Goal: Information Seeking & Learning: Compare options

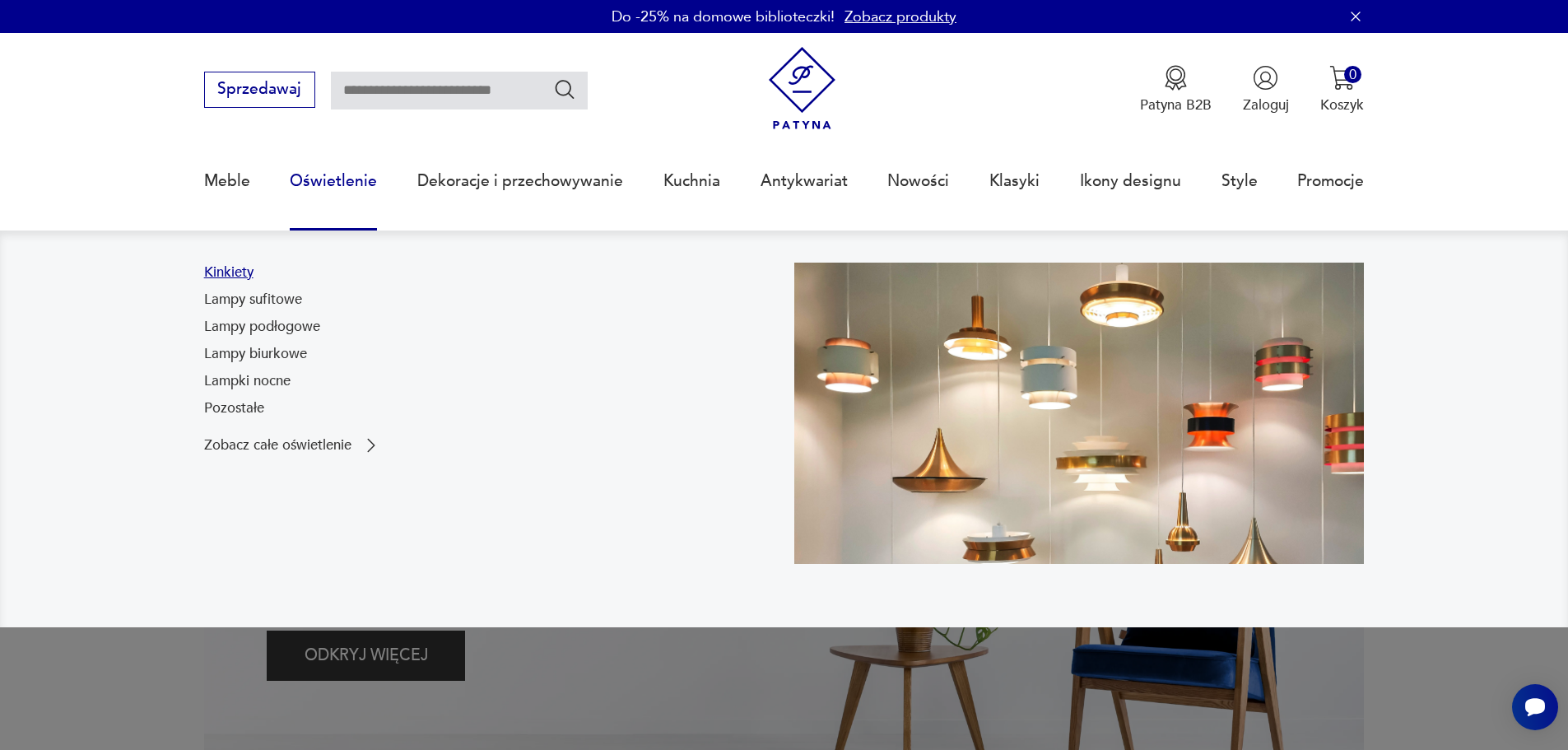
click at [227, 276] on link "Kinkiety" at bounding box center [229, 272] width 49 height 20
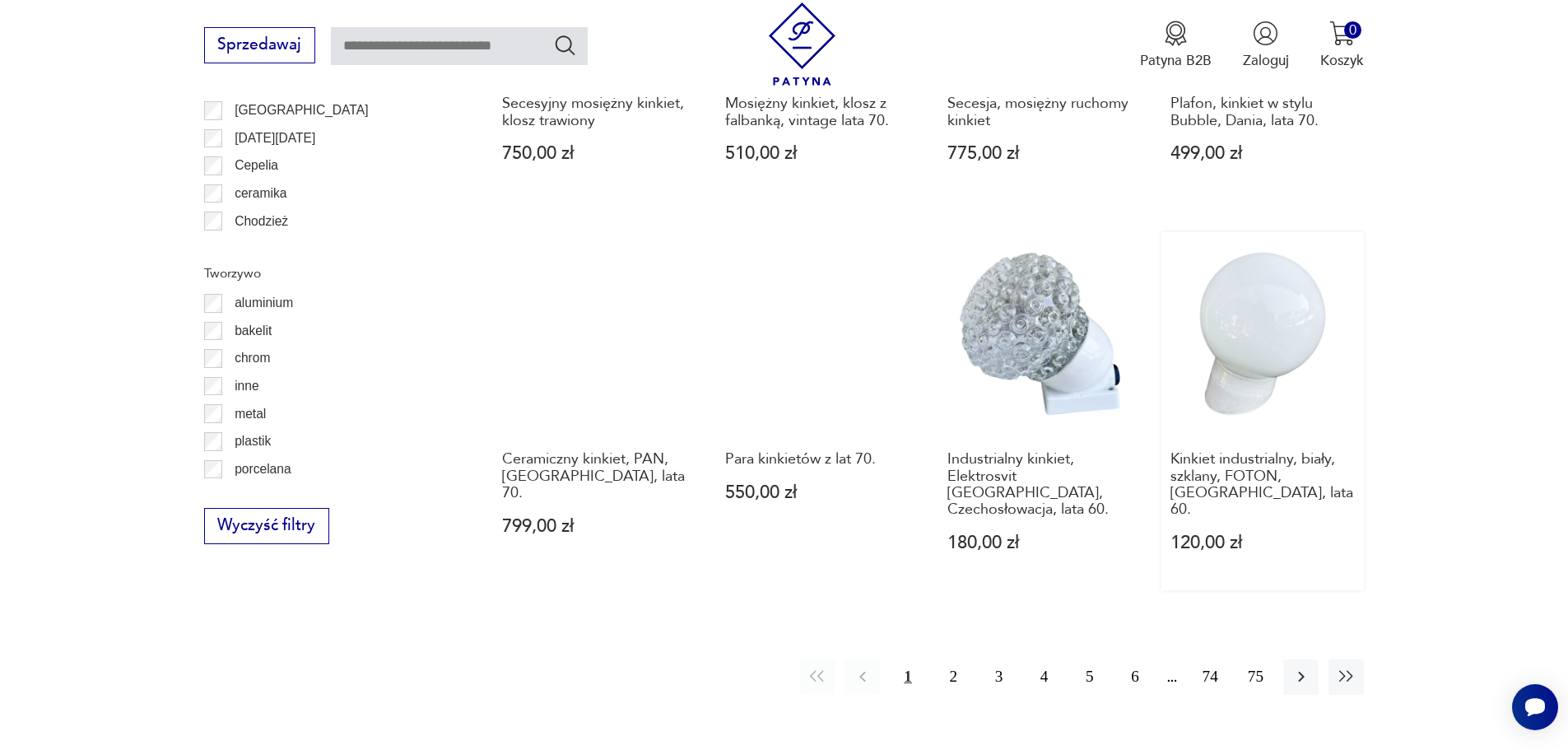
scroll to position [1704, 0]
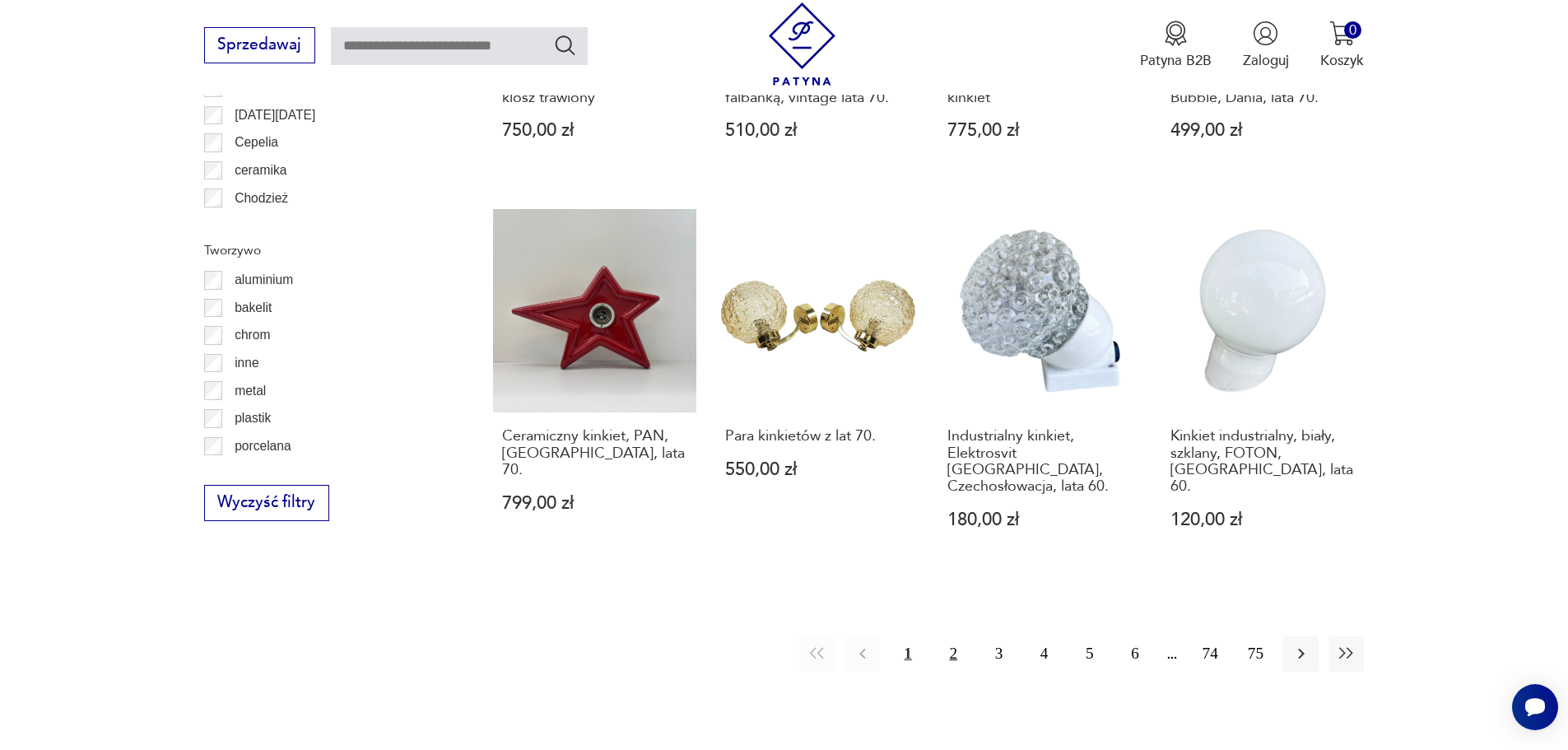
click at [949, 636] on button "2" at bounding box center [953, 653] width 35 height 35
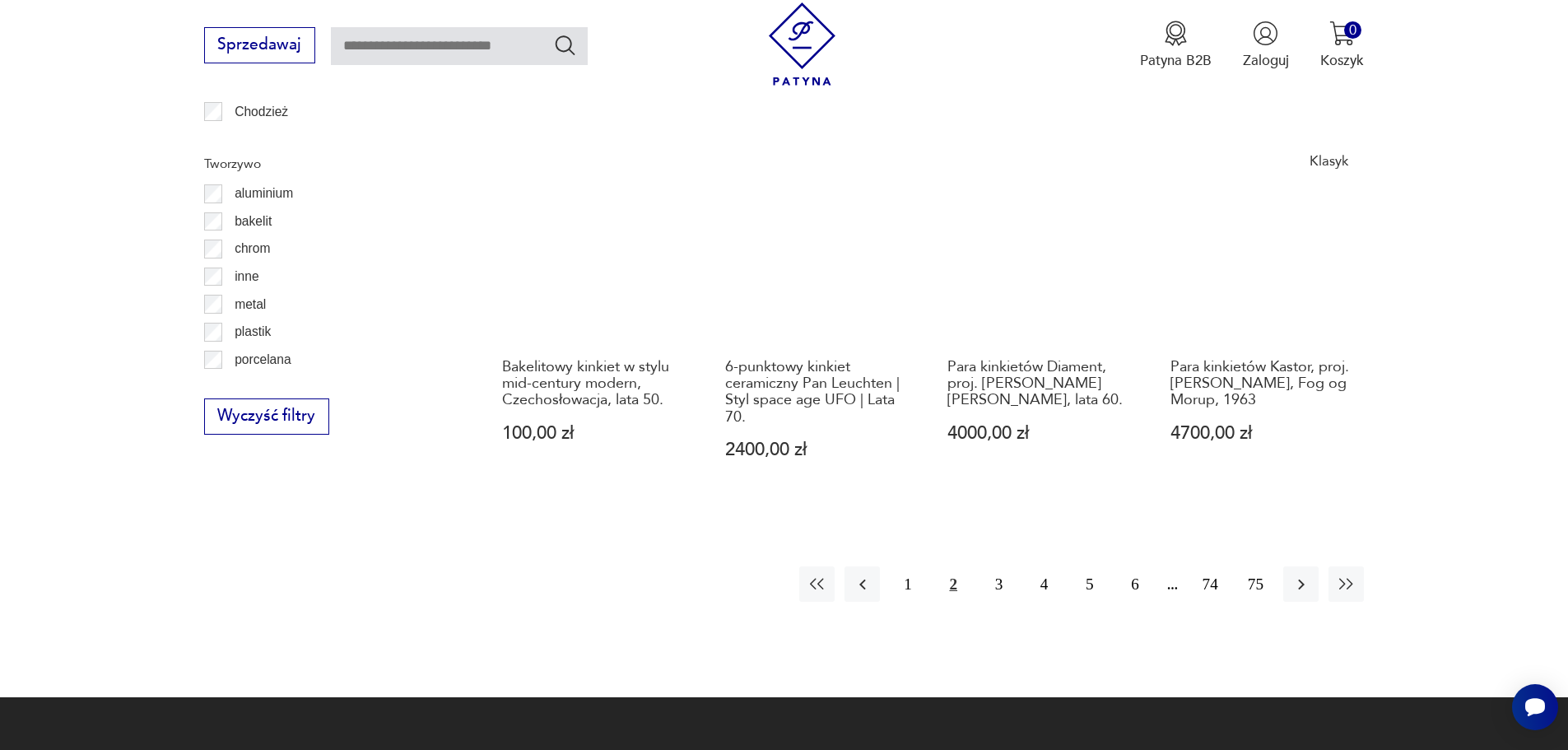
scroll to position [1888, 0]
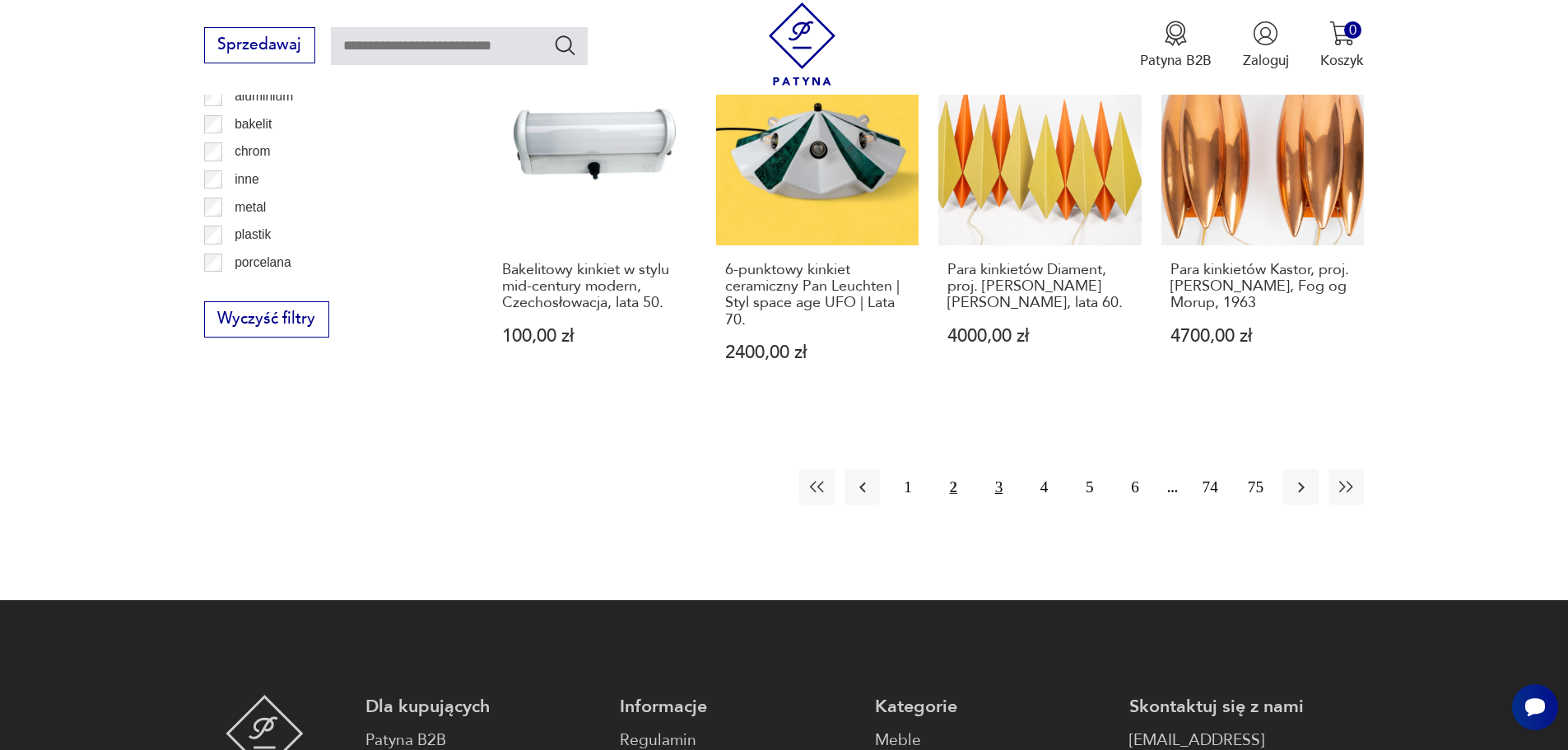
click at [1002, 469] on button "3" at bounding box center [999, 486] width 35 height 35
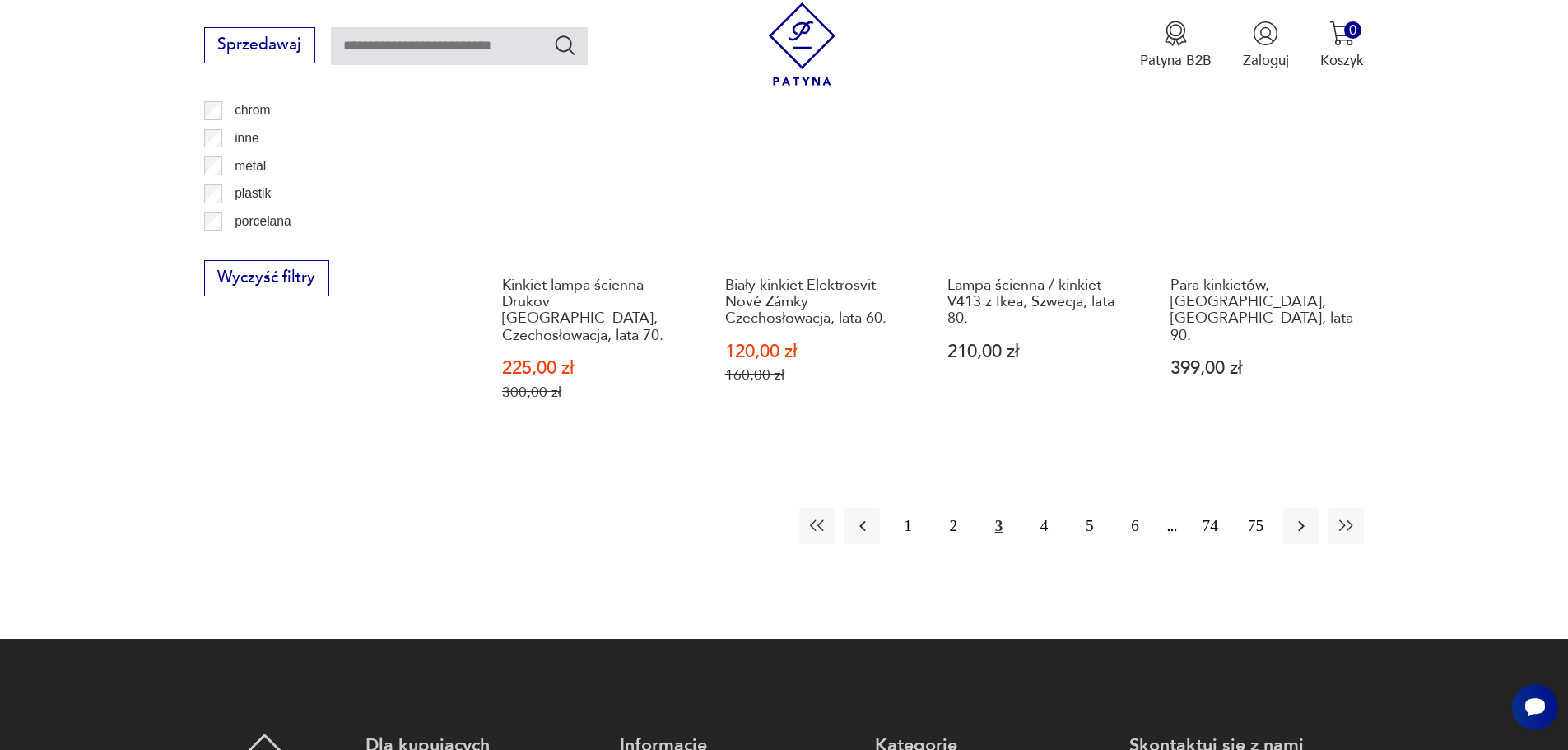
scroll to position [1970, 0]
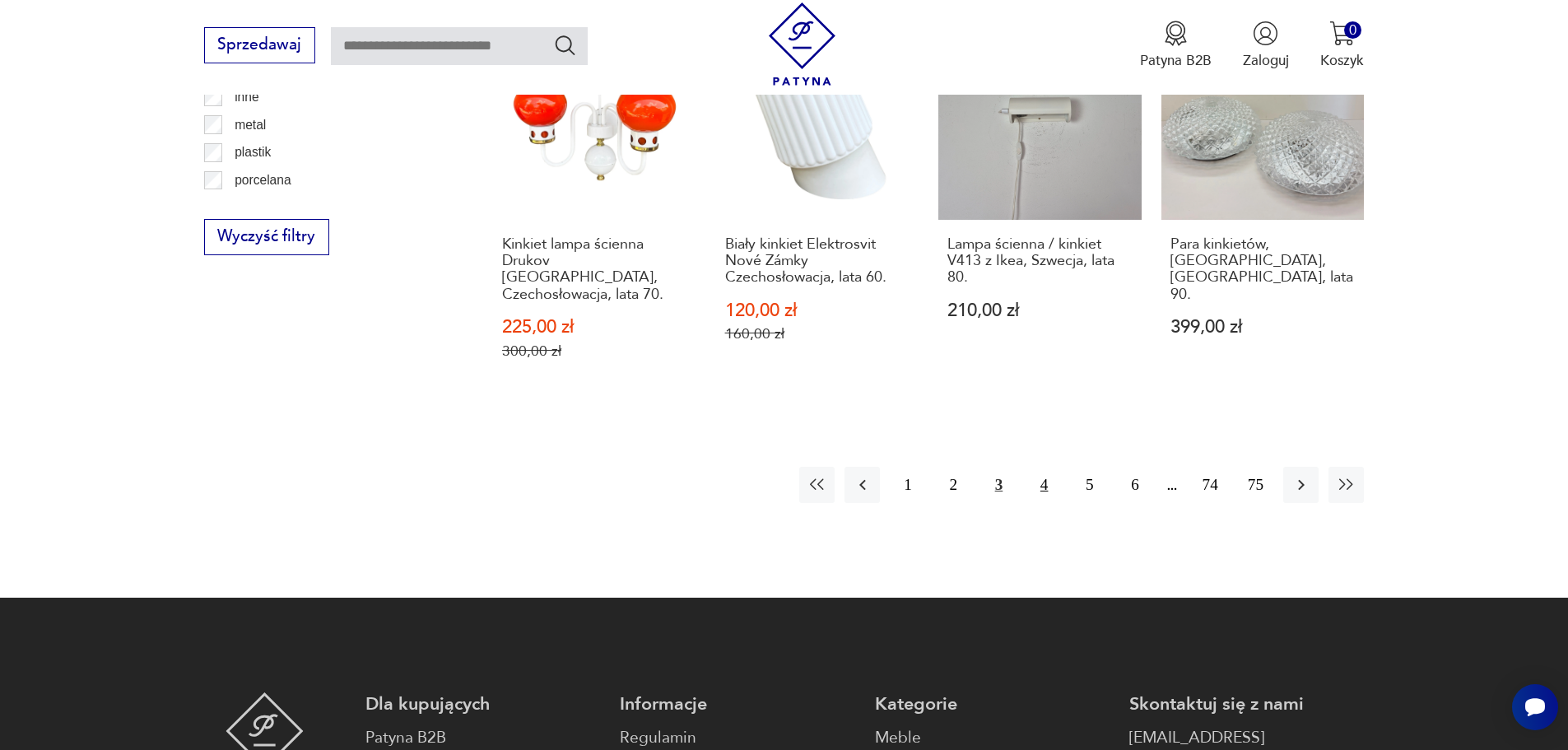
click at [1039, 467] on button "4" at bounding box center [1044, 484] width 35 height 35
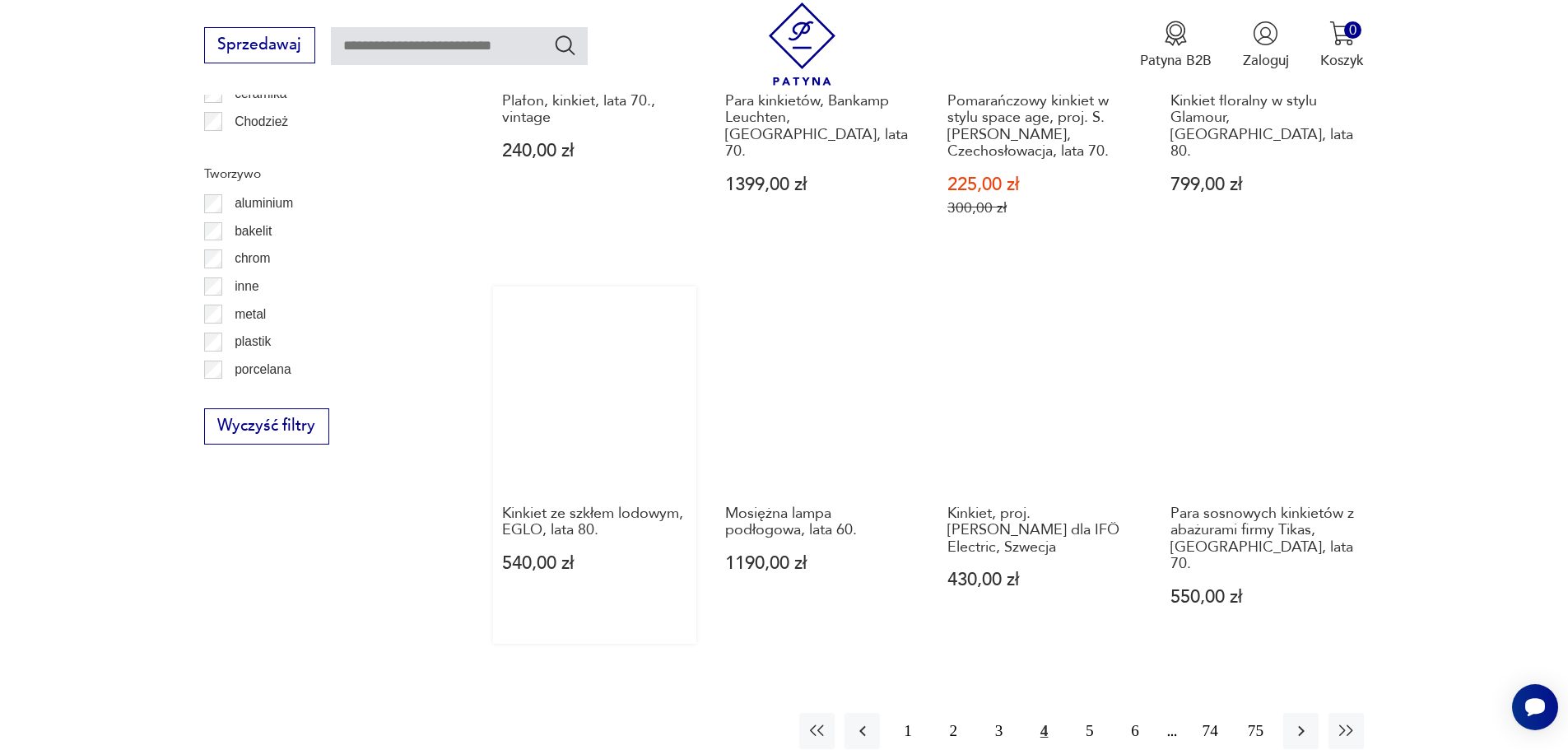
scroll to position [1806, 0]
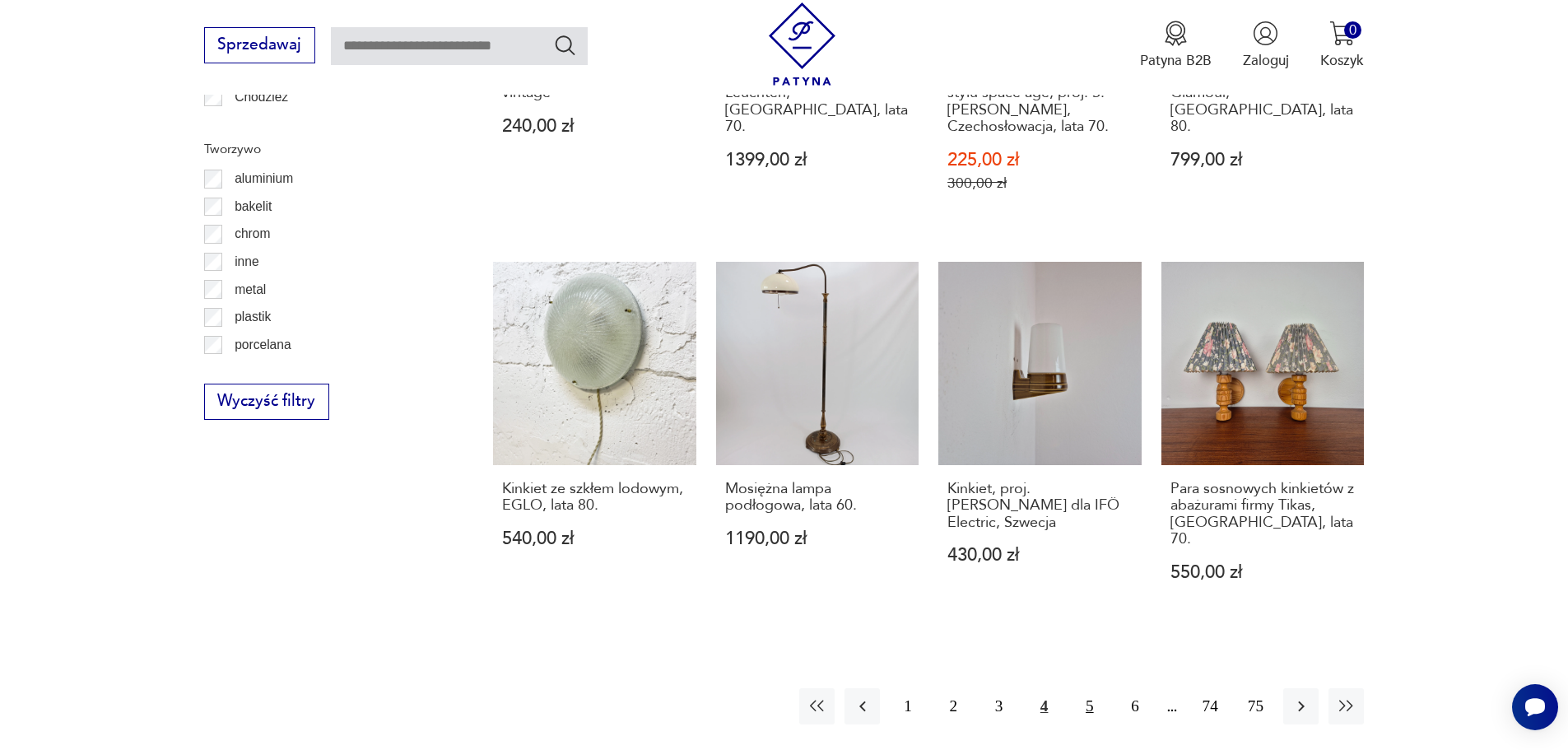
click at [1081, 688] on button "5" at bounding box center [1089, 705] width 35 height 35
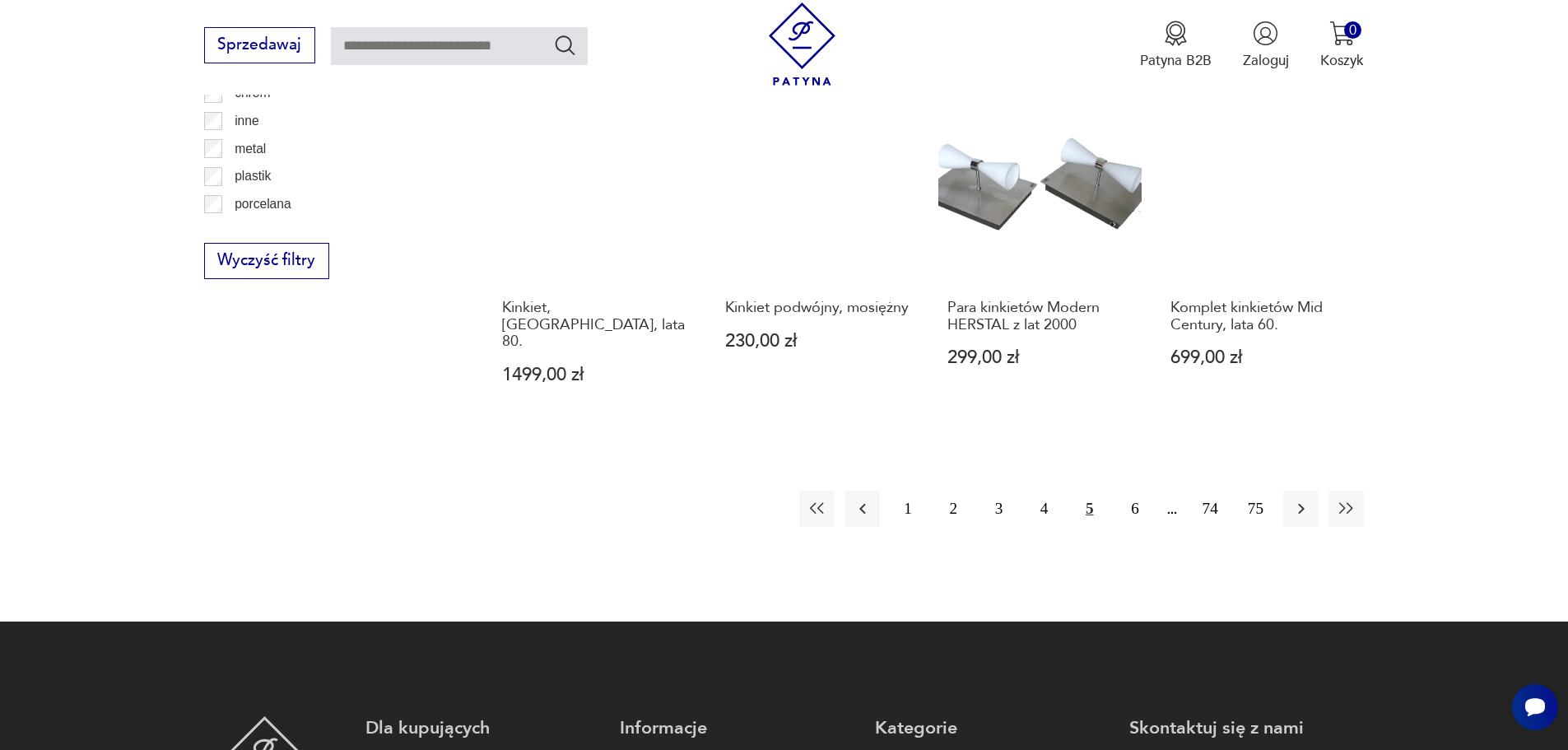
scroll to position [1970, 0]
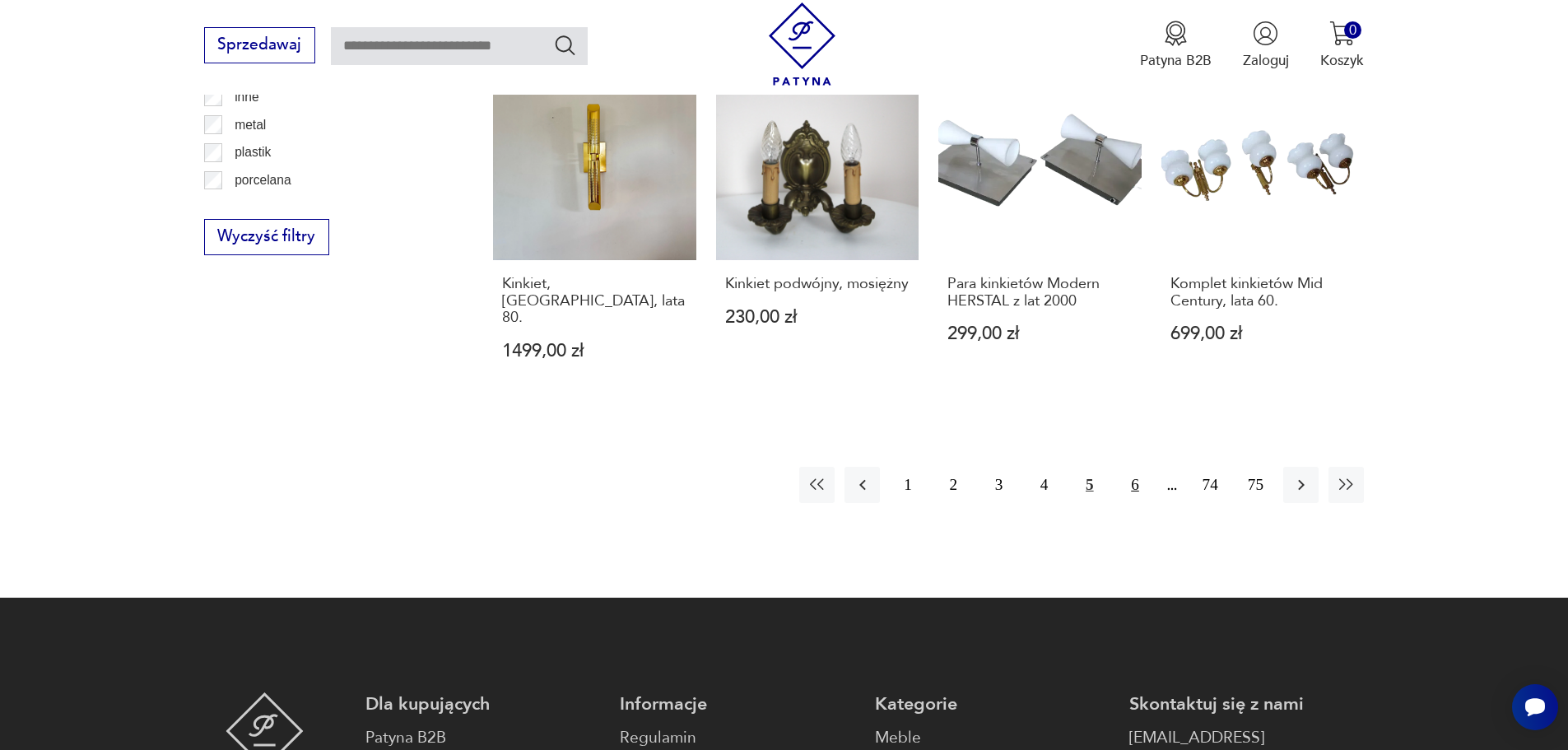
click at [1139, 467] on button "6" at bounding box center [1134, 484] width 35 height 35
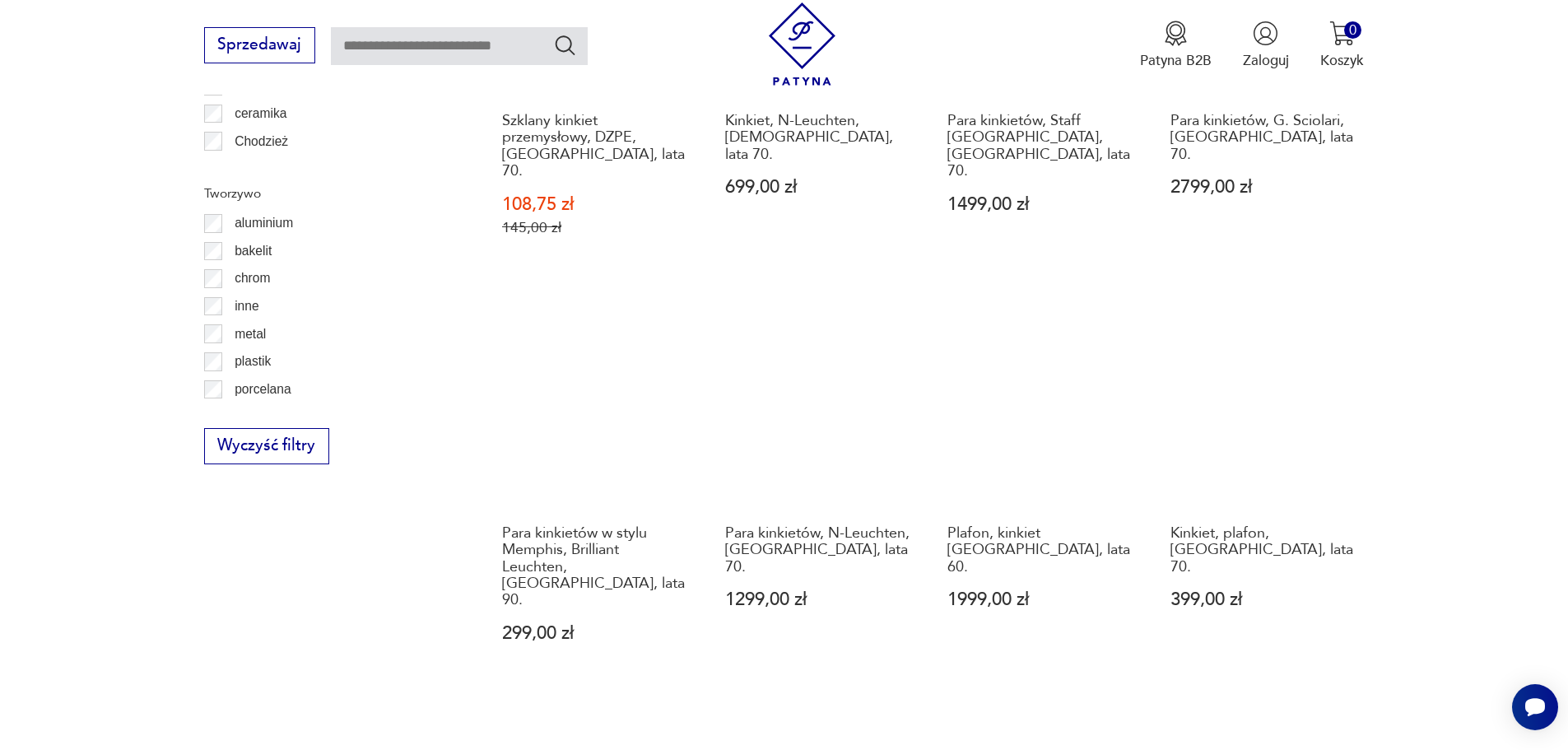
scroll to position [1723, 0]
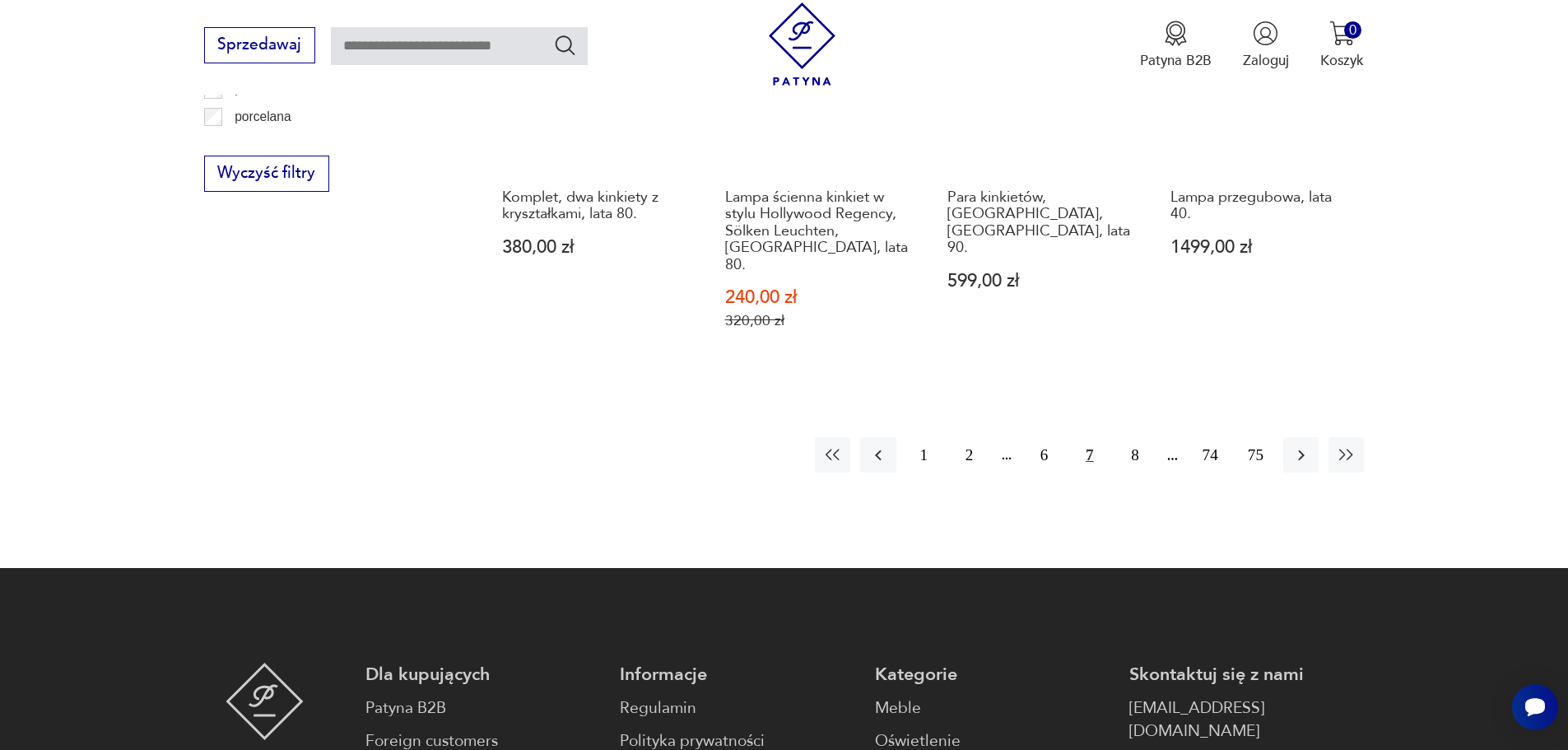
scroll to position [1970, 0]
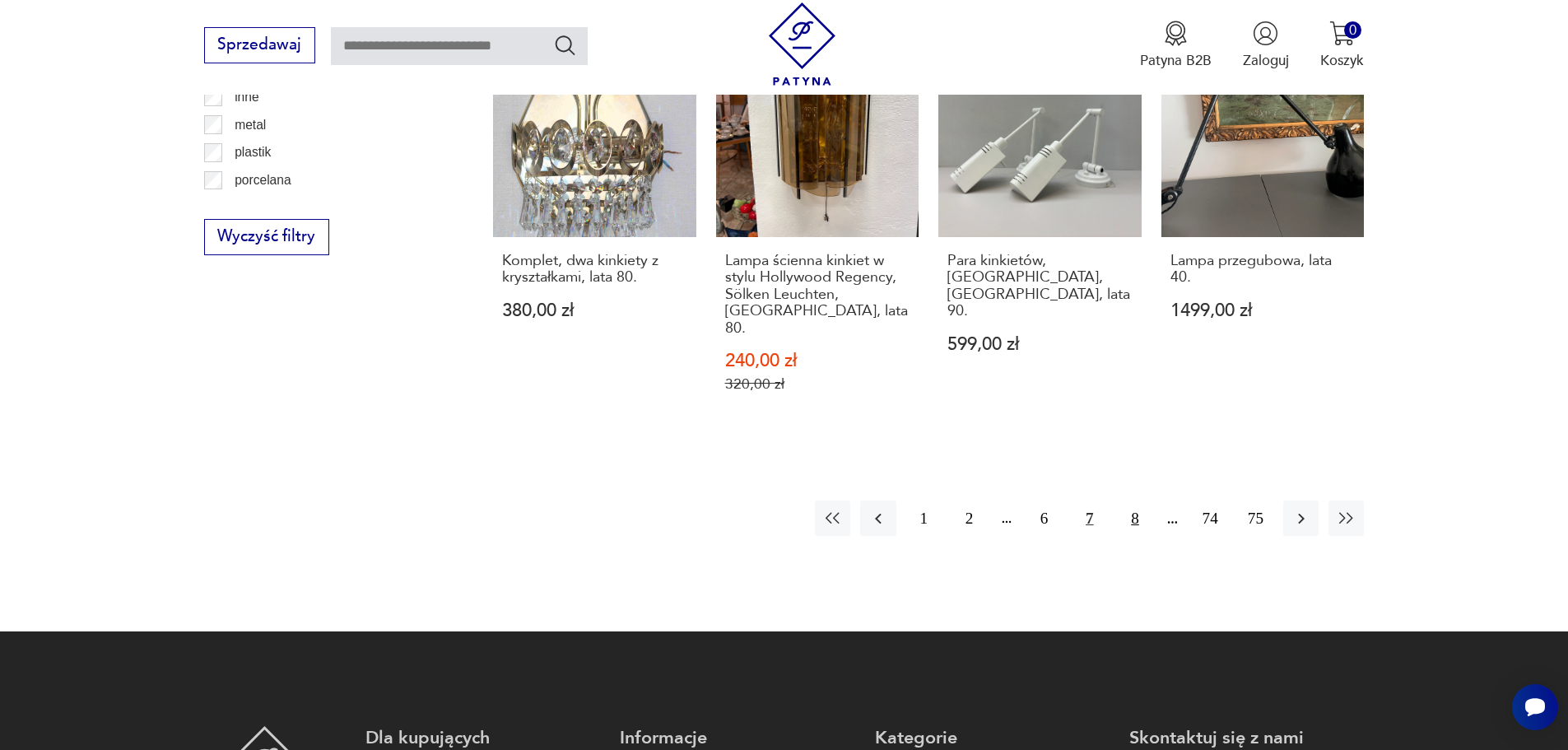
click at [1143, 500] on button "8" at bounding box center [1134, 517] width 35 height 35
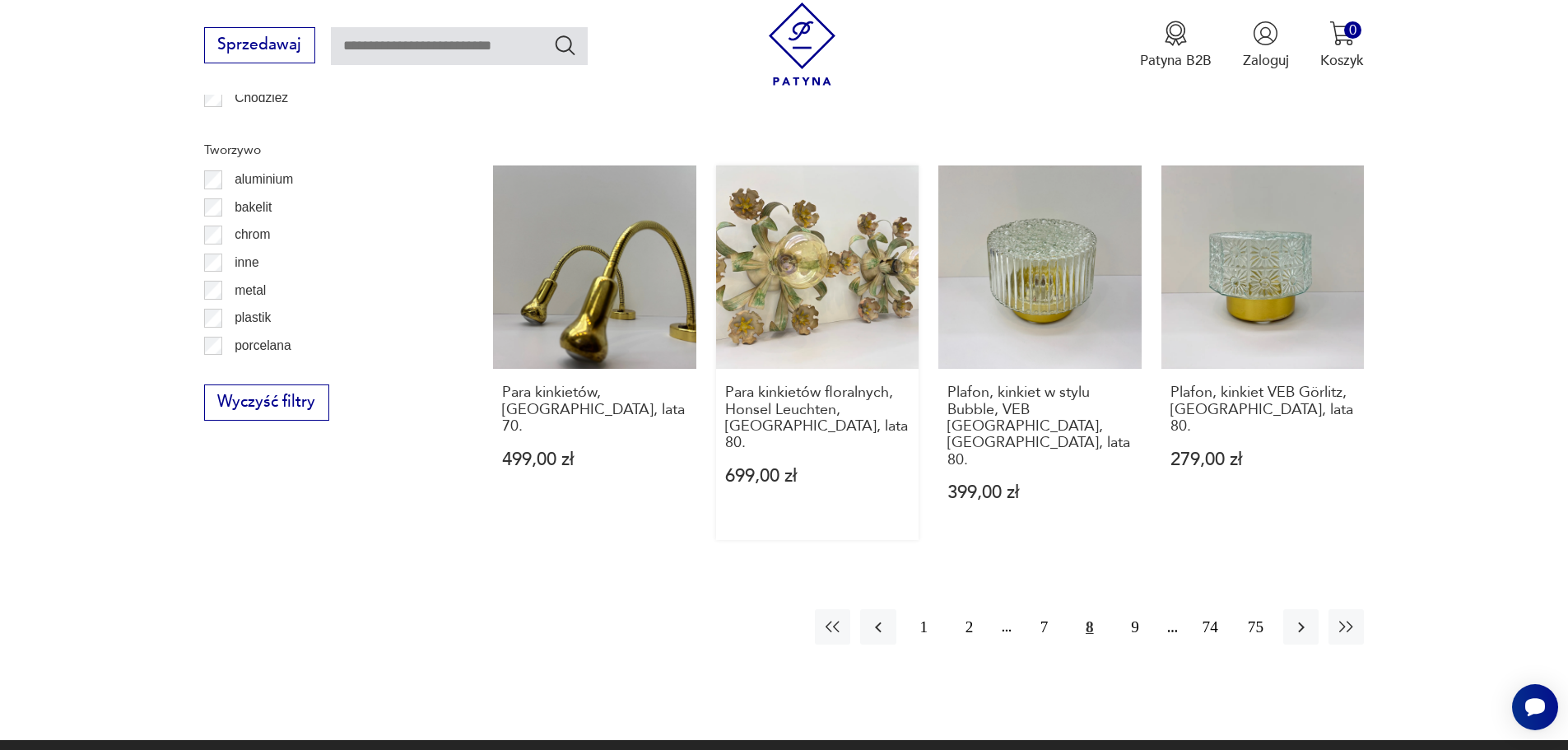
scroll to position [1806, 0]
click at [1122, 608] on button "9" at bounding box center [1134, 625] width 35 height 35
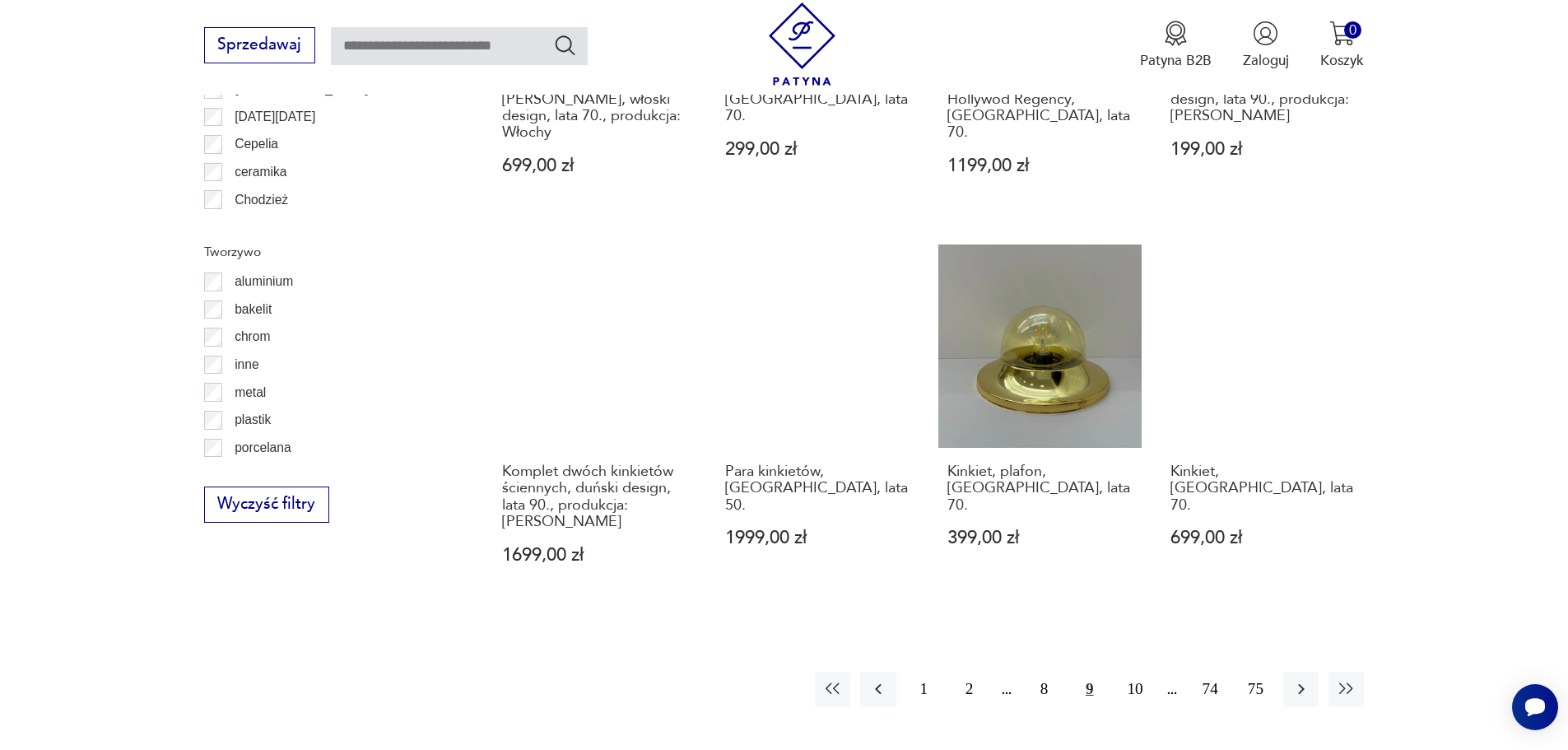
scroll to position [1723, 0]
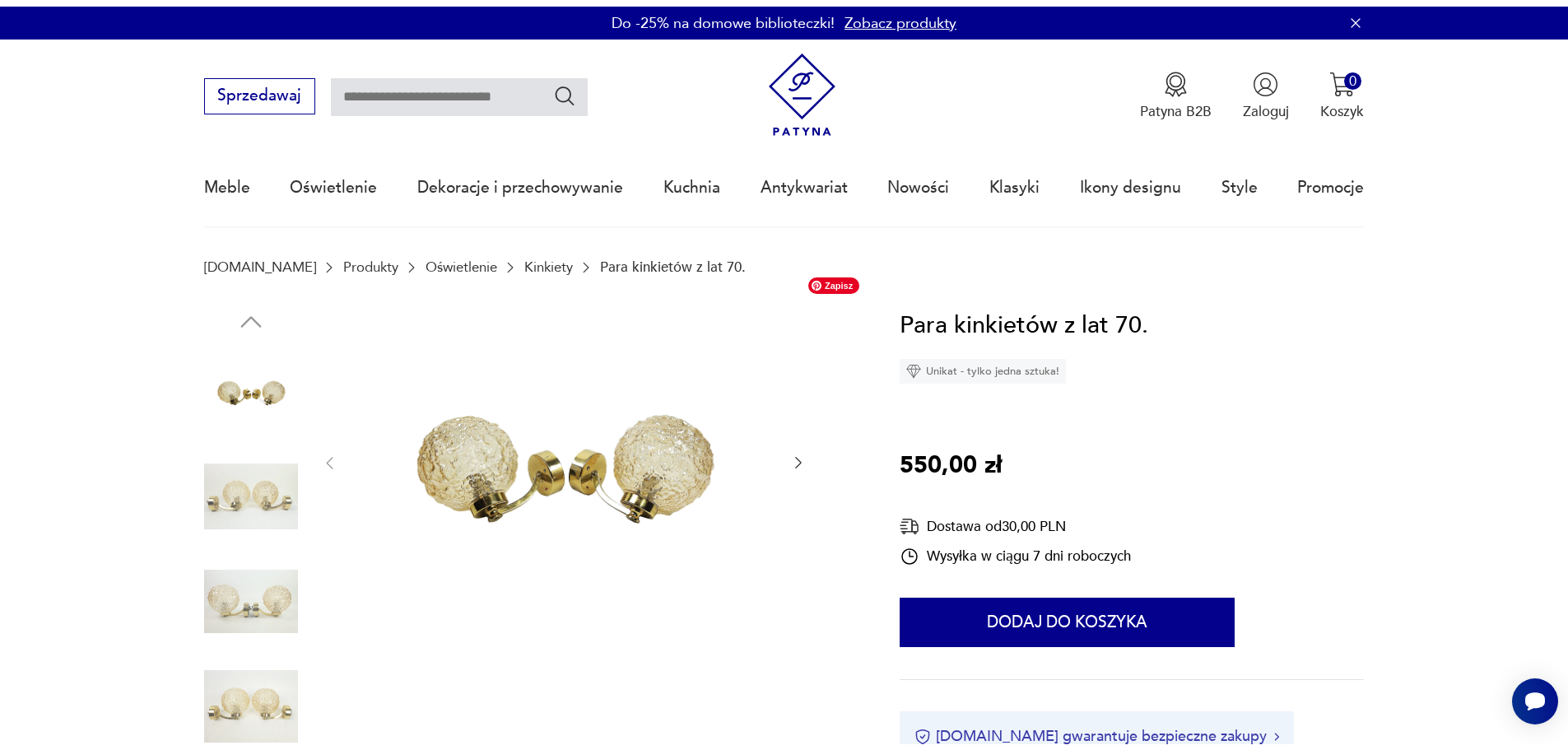
scroll to position [82, 0]
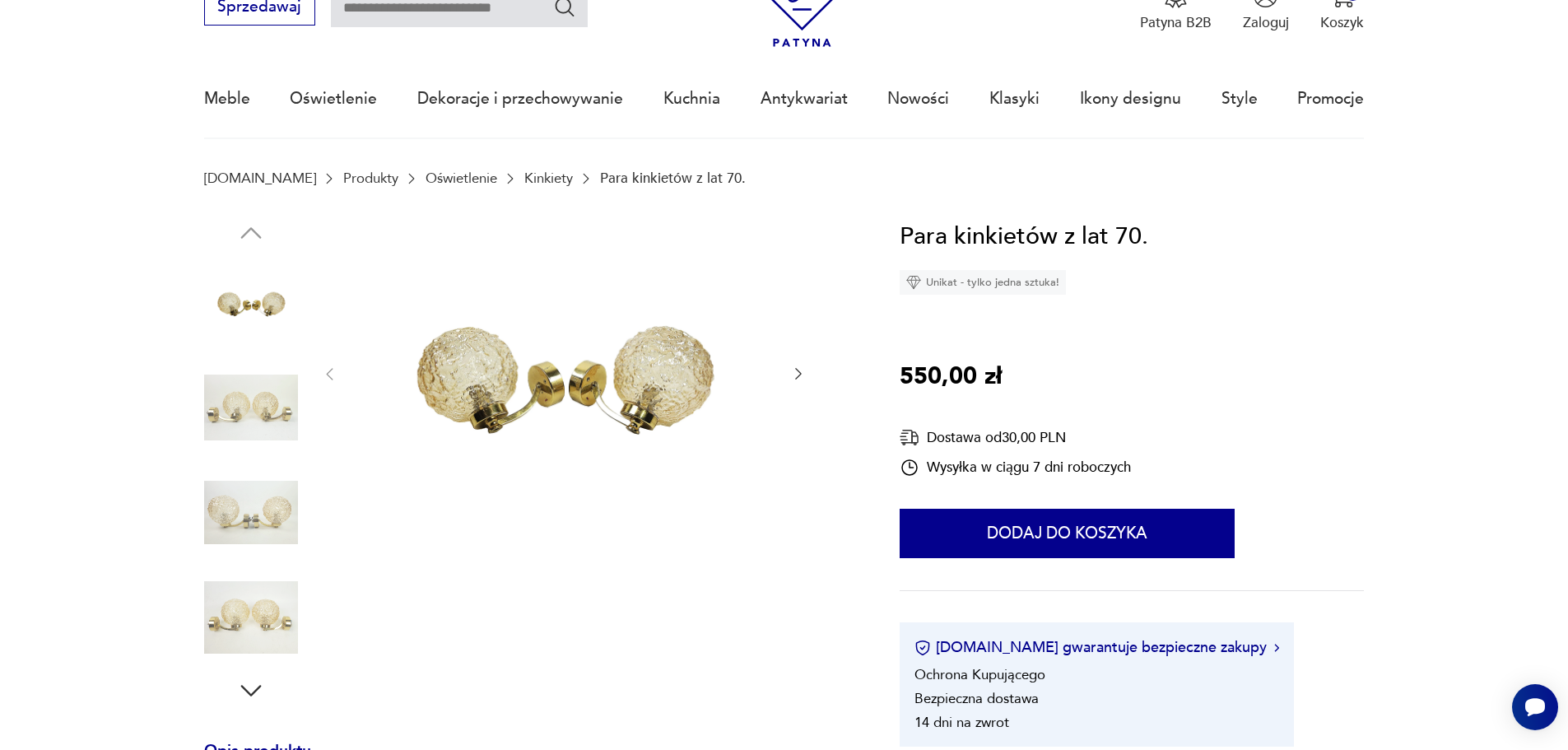
click at [248, 406] on img at bounding box center [251, 407] width 94 height 94
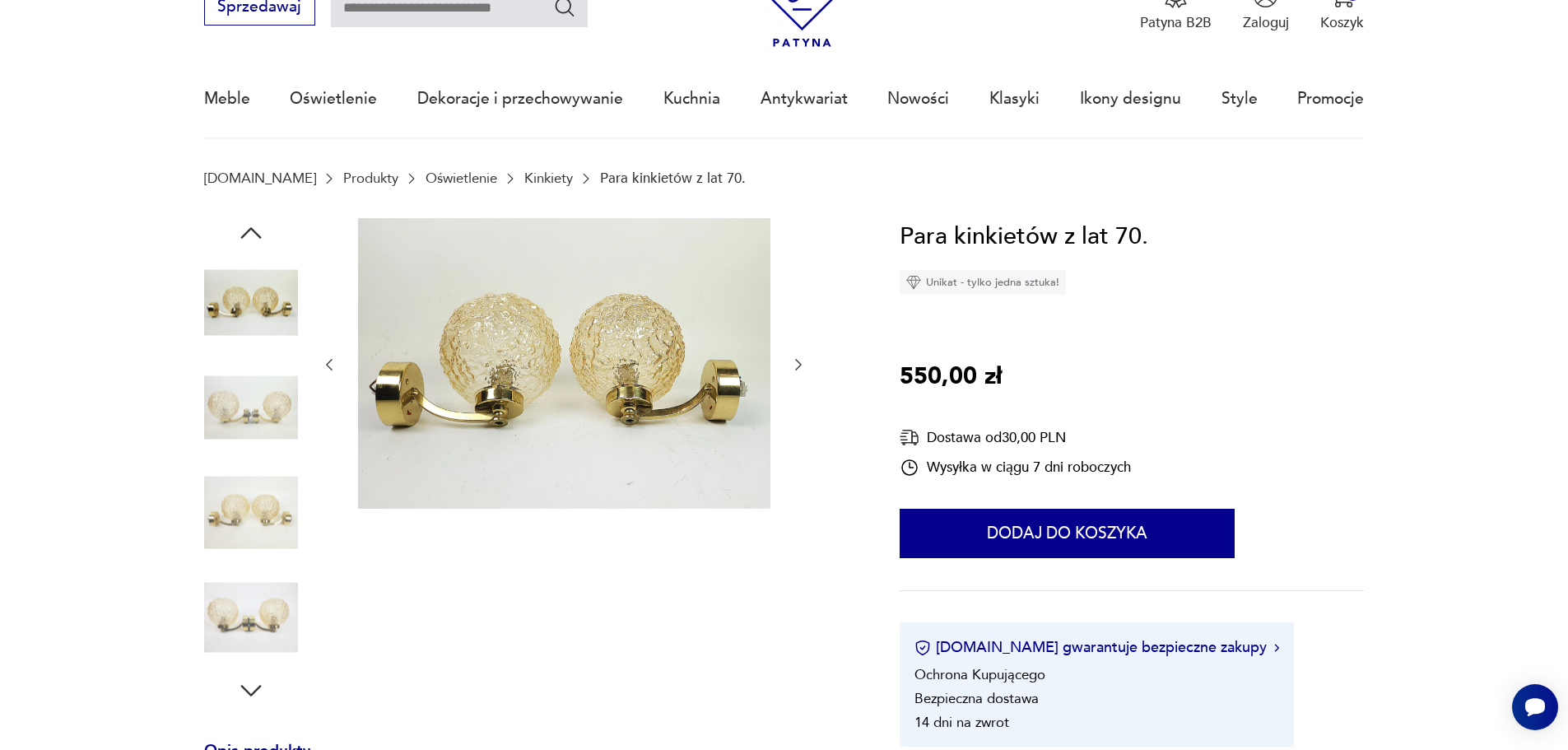
click at [268, 461] on div at bounding box center [251, 356] width 94 height 411
click at [268, 497] on img at bounding box center [251, 513] width 94 height 94
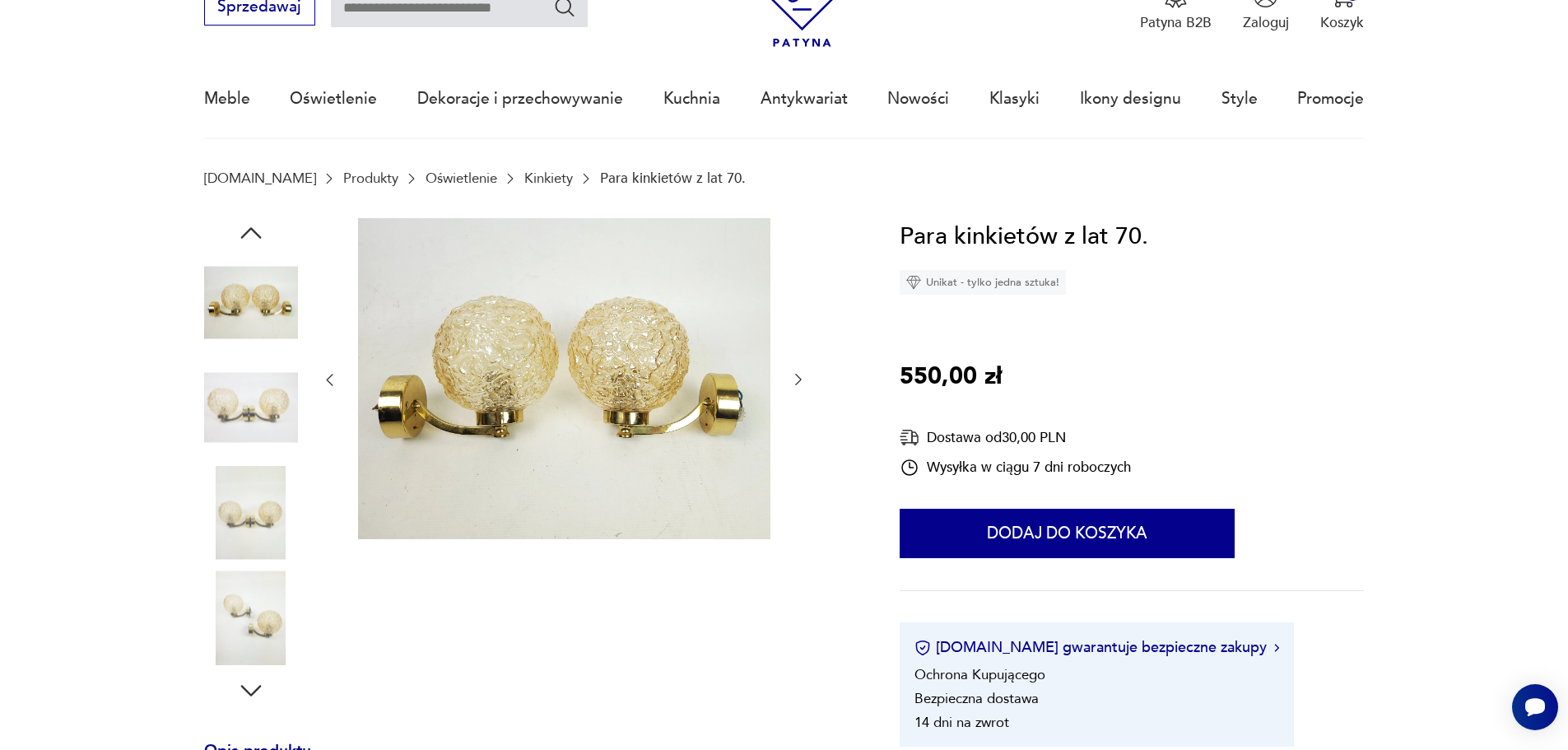
click at [261, 504] on img at bounding box center [251, 513] width 94 height 94
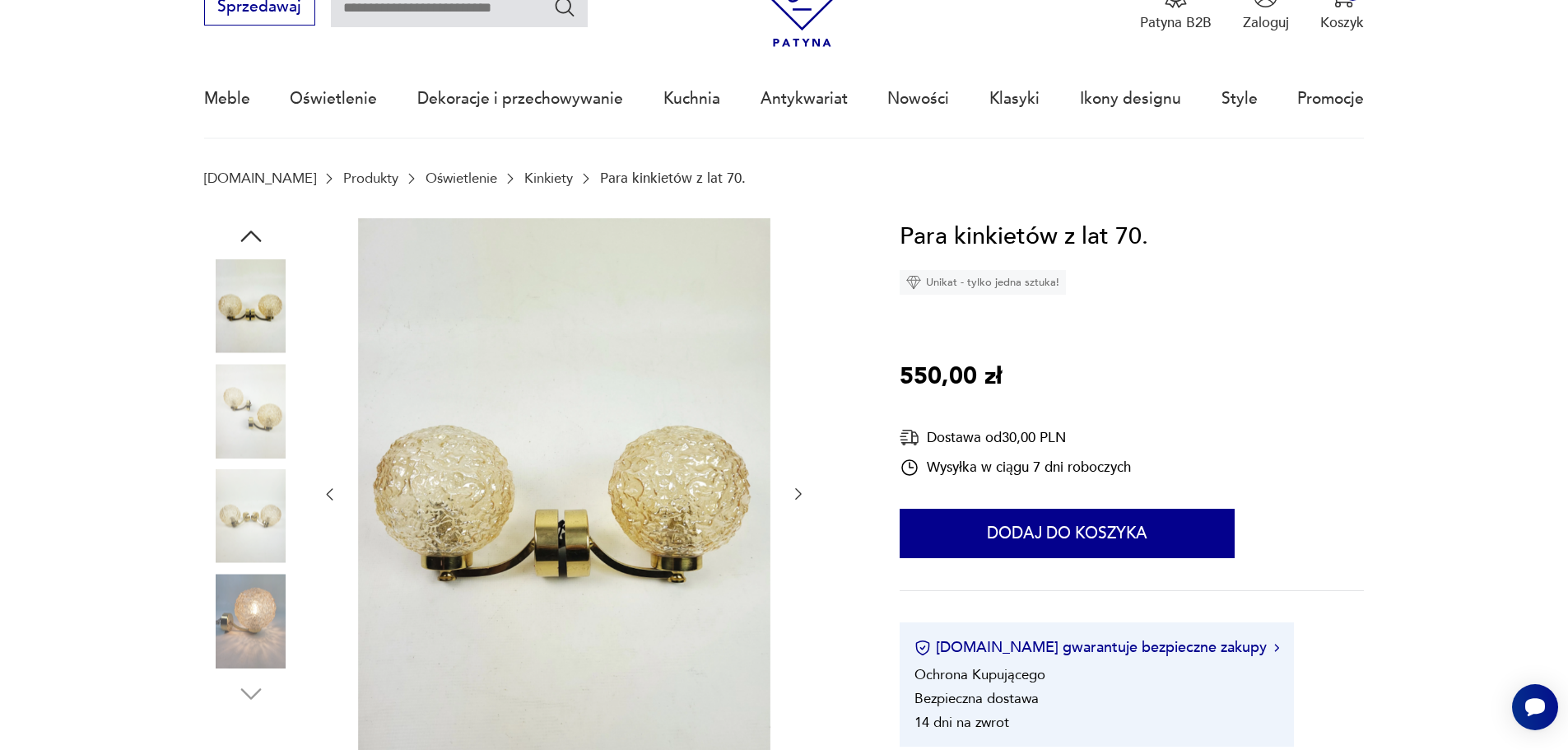
click at [260, 551] on img at bounding box center [251, 515] width 94 height 94
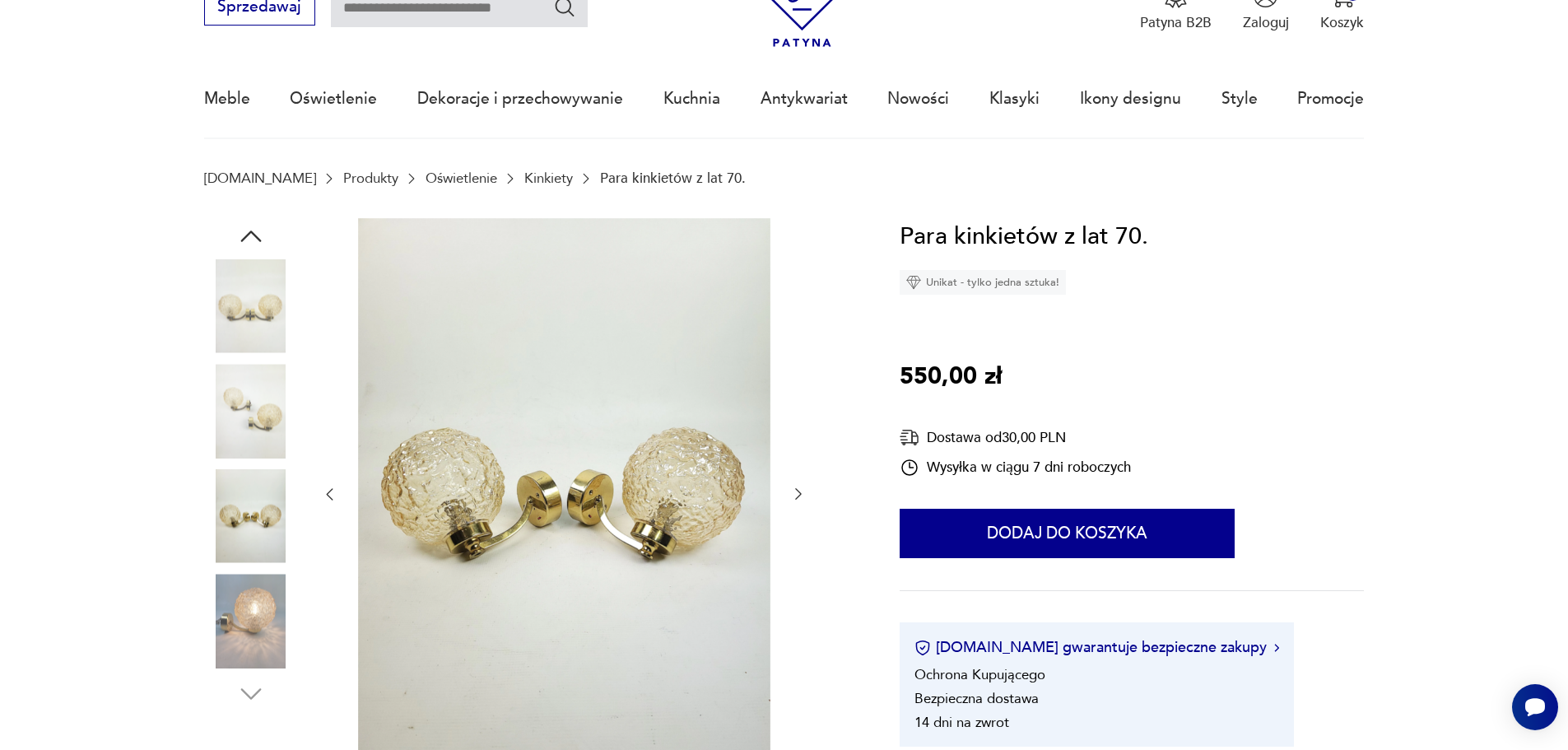
click at [257, 595] on img at bounding box center [251, 620] width 94 height 94
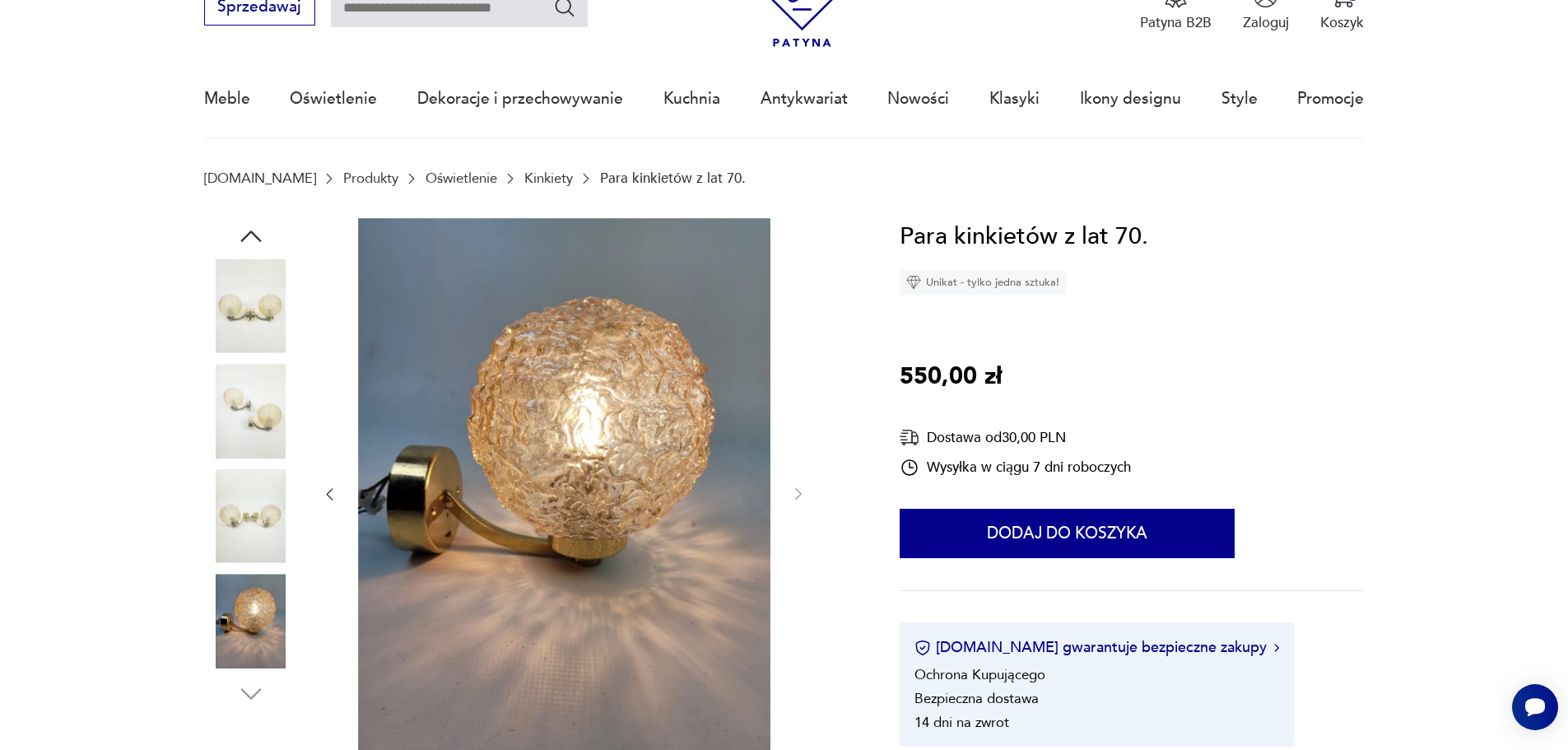
click at [253, 544] on img at bounding box center [251, 515] width 94 height 94
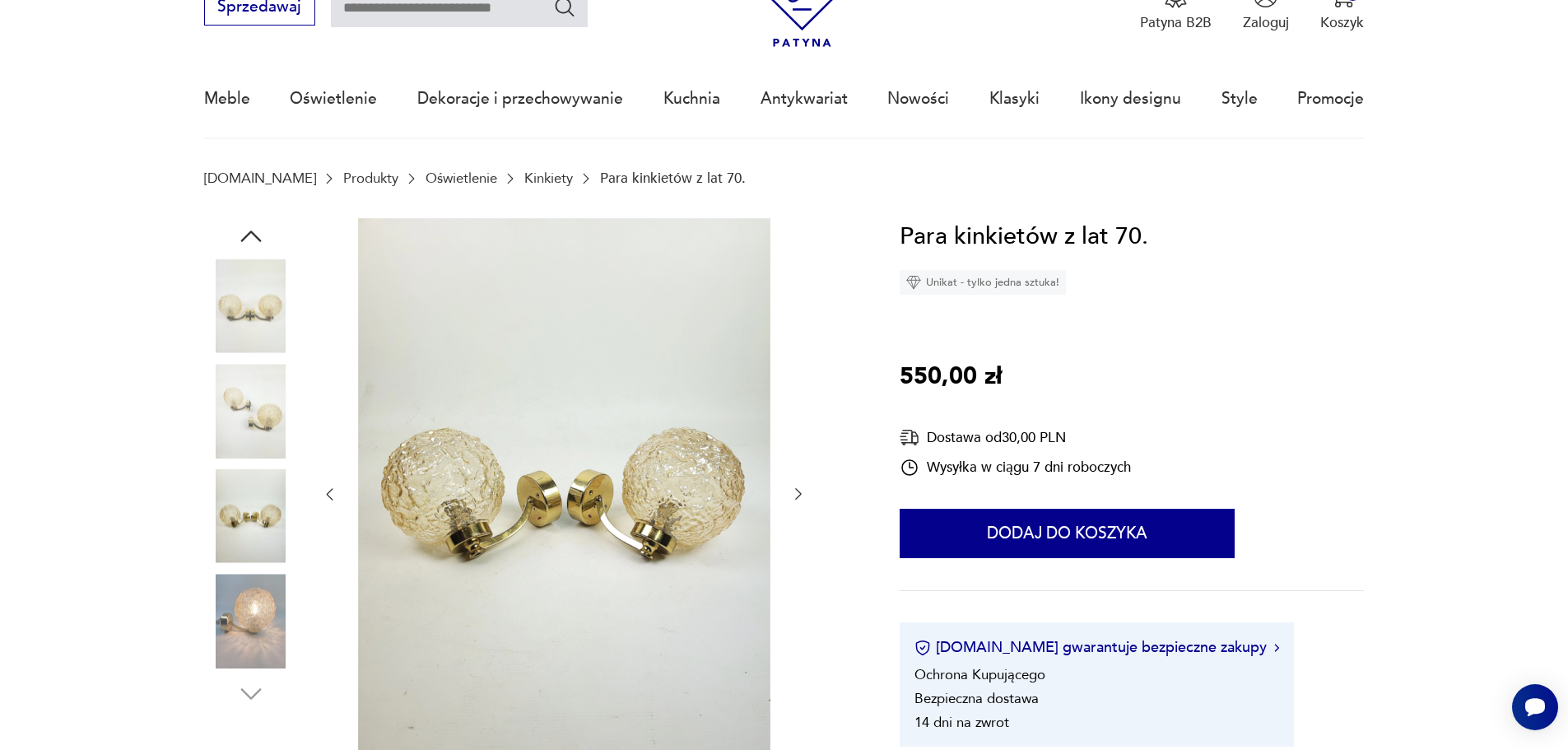
click at [264, 599] on img at bounding box center [251, 620] width 94 height 94
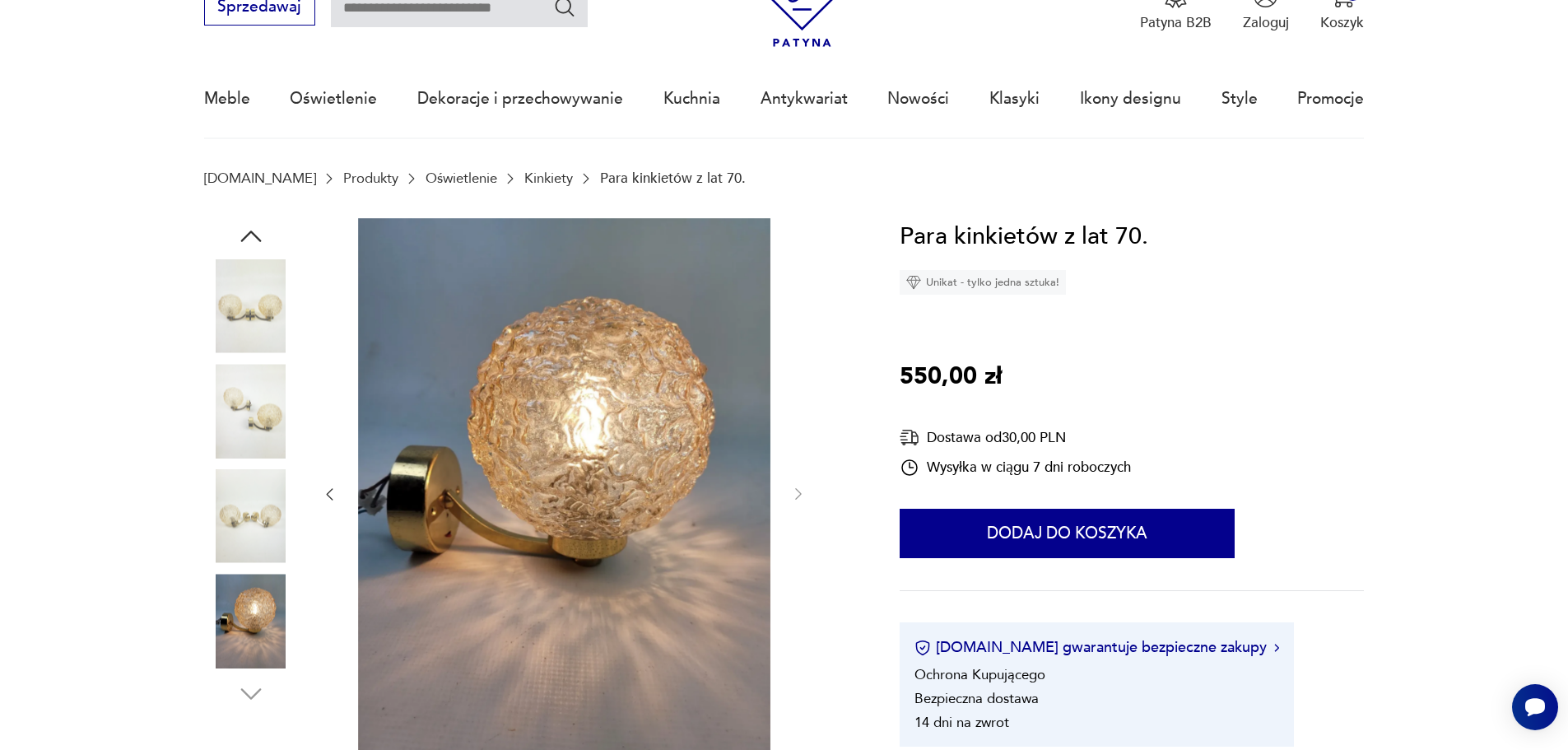
click at [797, 509] on div at bounding box center [564, 494] width 486 height 553
click at [327, 486] on icon "button" at bounding box center [329, 494] width 16 height 16
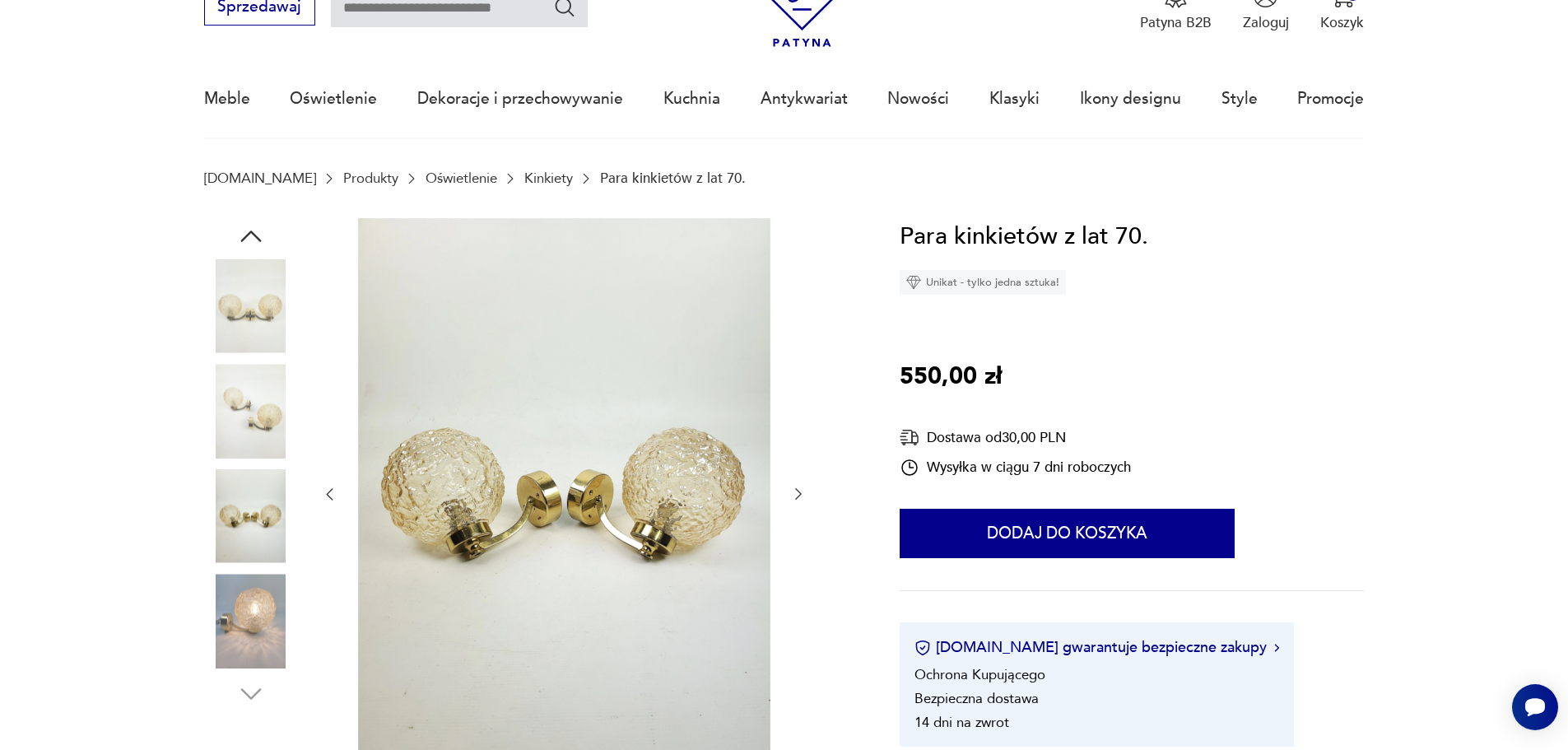
click at [258, 516] on img at bounding box center [251, 515] width 94 height 94
click at [253, 424] on img at bounding box center [251, 410] width 94 height 94
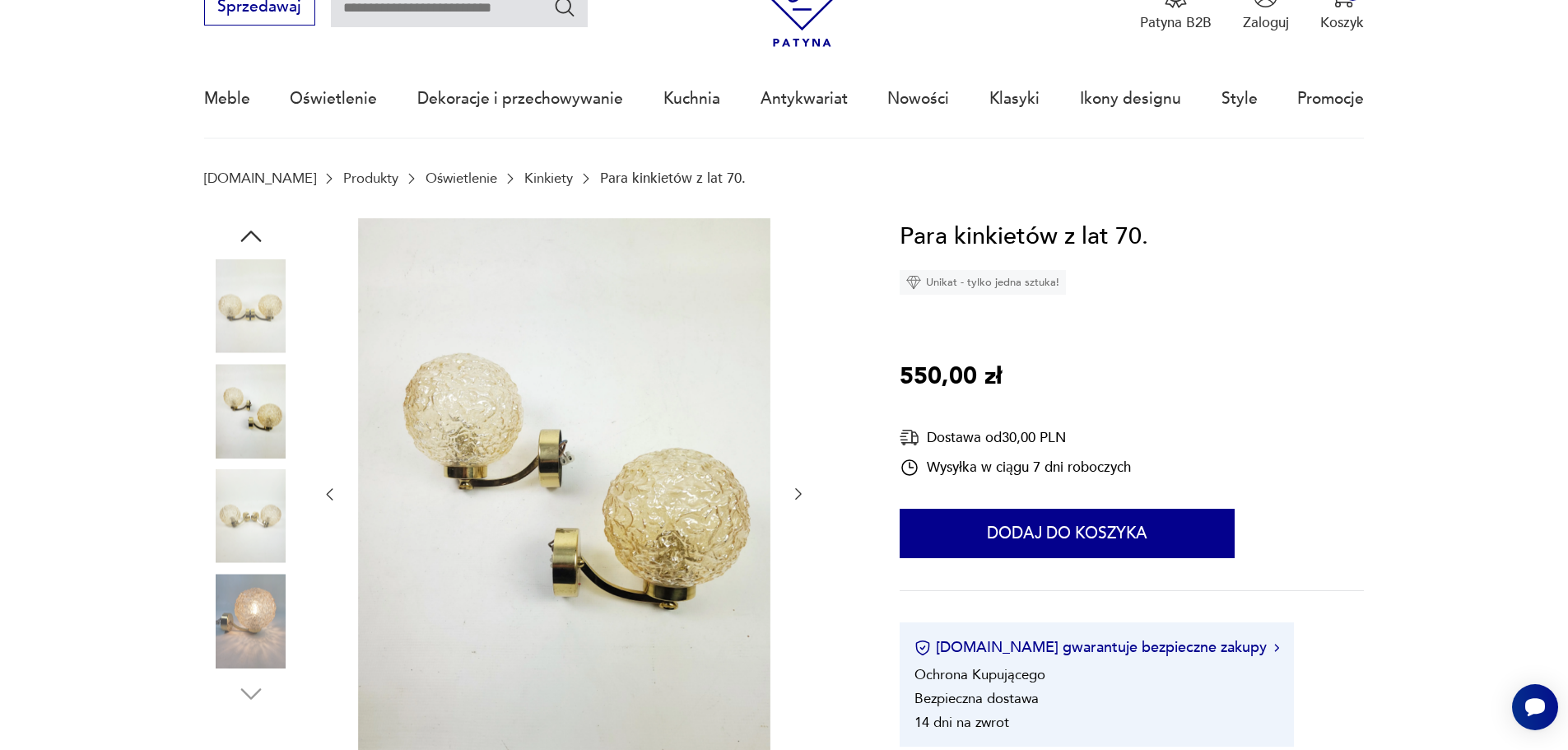
click at [798, 494] on icon "button" at bounding box center [799, 494] width 16 height 16
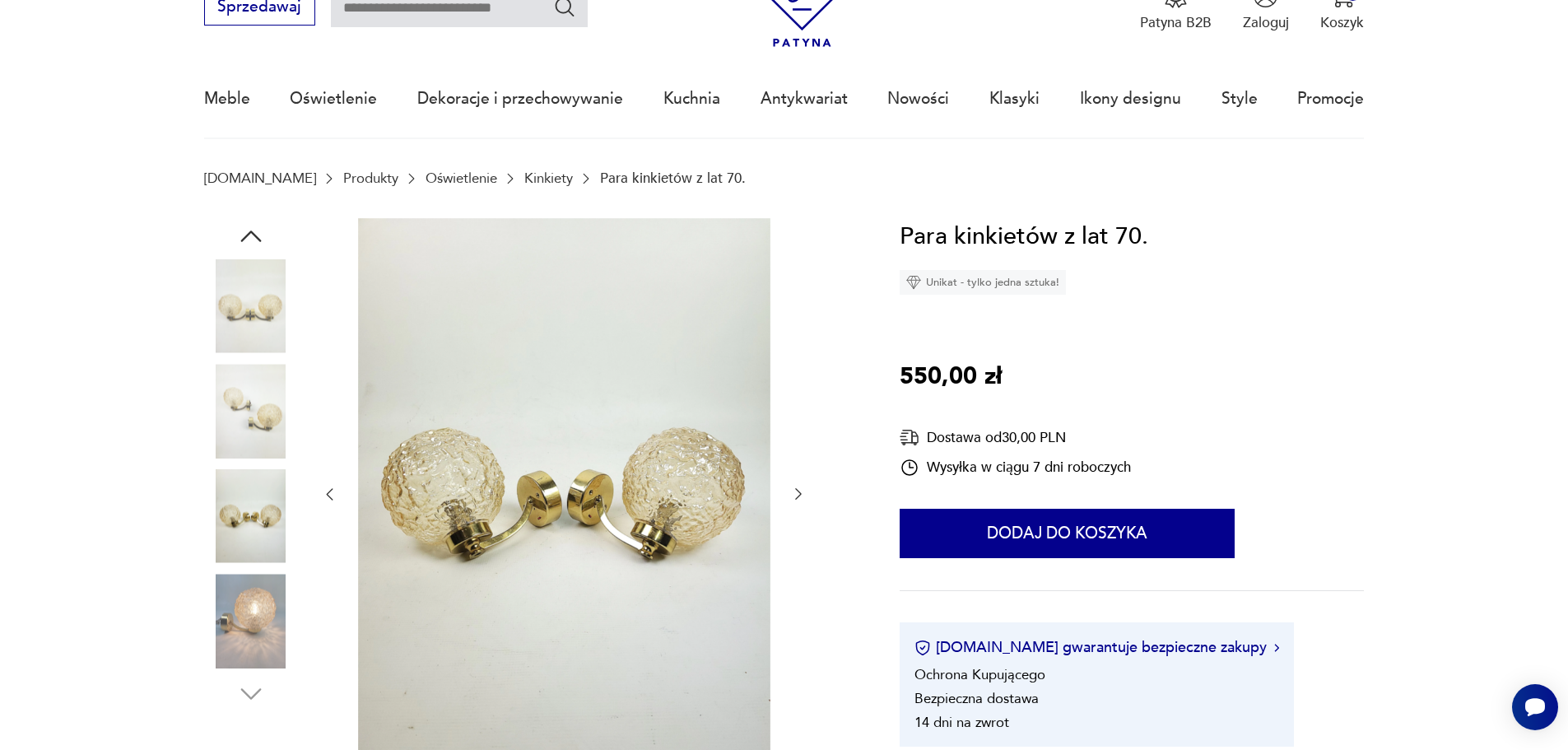
click at [798, 494] on icon "button" at bounding box center [799, 494] width 16 height 16
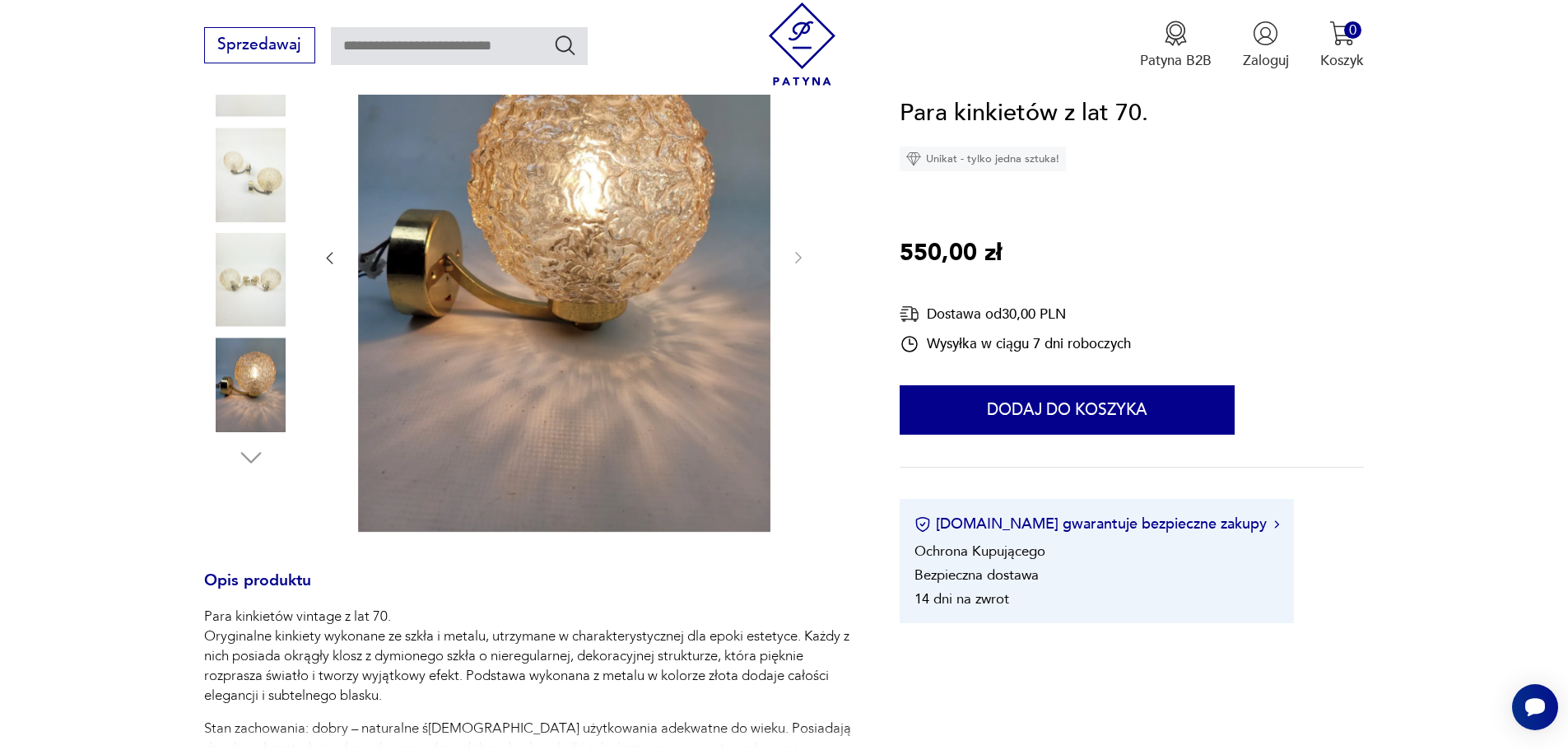
scroll to position [411, 0]
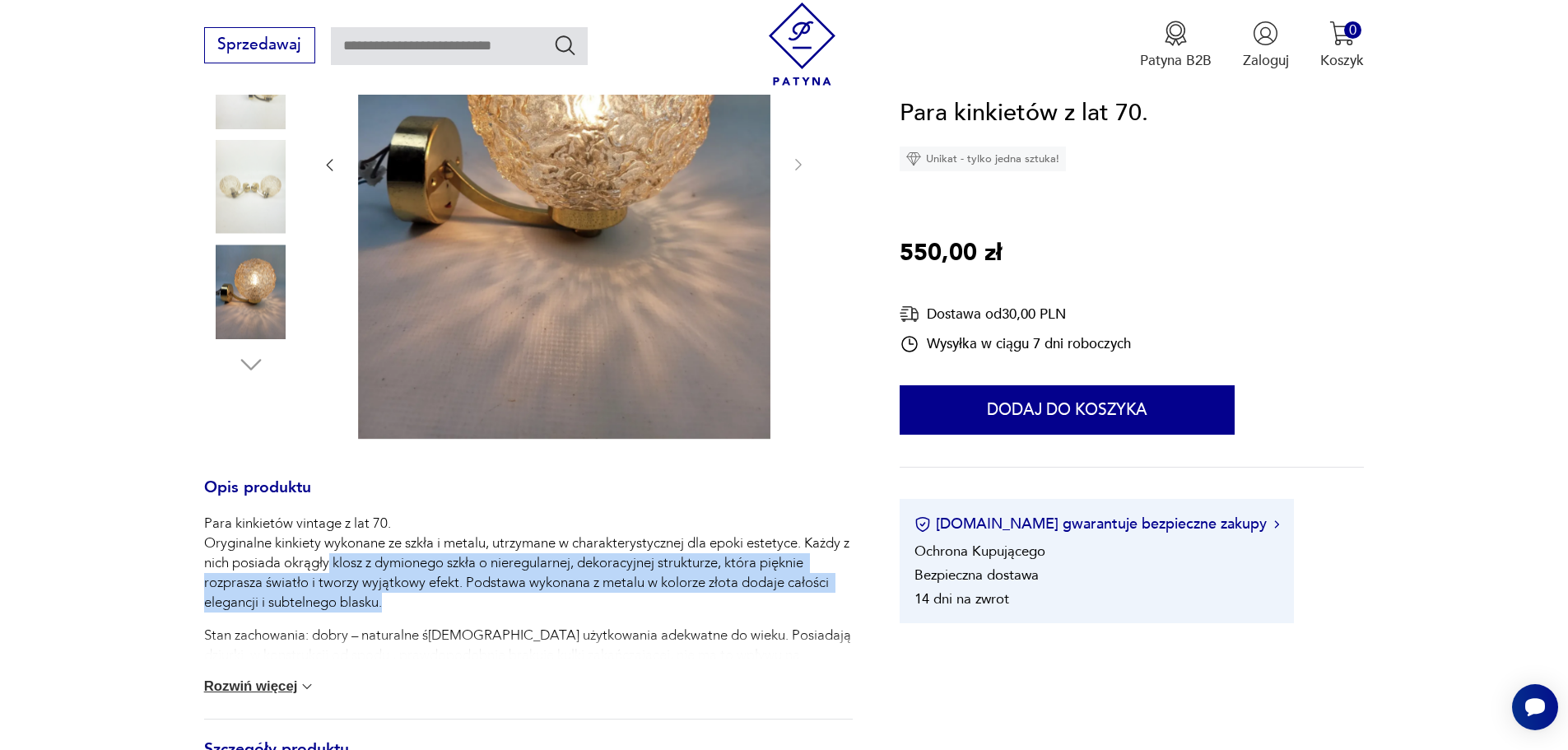
drag, startPoint x: 337, startPoint y: 555, endPoint x: 440, endPoint y: 602, distance: 113.2
click at [433, 602] on p "Para kinkietów vintage z lat 70. Oryginalne kinkiety wykonane ze szkła i metalu…" at bounding box center [529, 563] width 649 height 99
click at [440, 602] on p "Para kinkietów vintage z lat 70. Oryginalne kinkiety wykonane ze szkła i metalu…" at bounding box center [529, 563] width 649 height 99
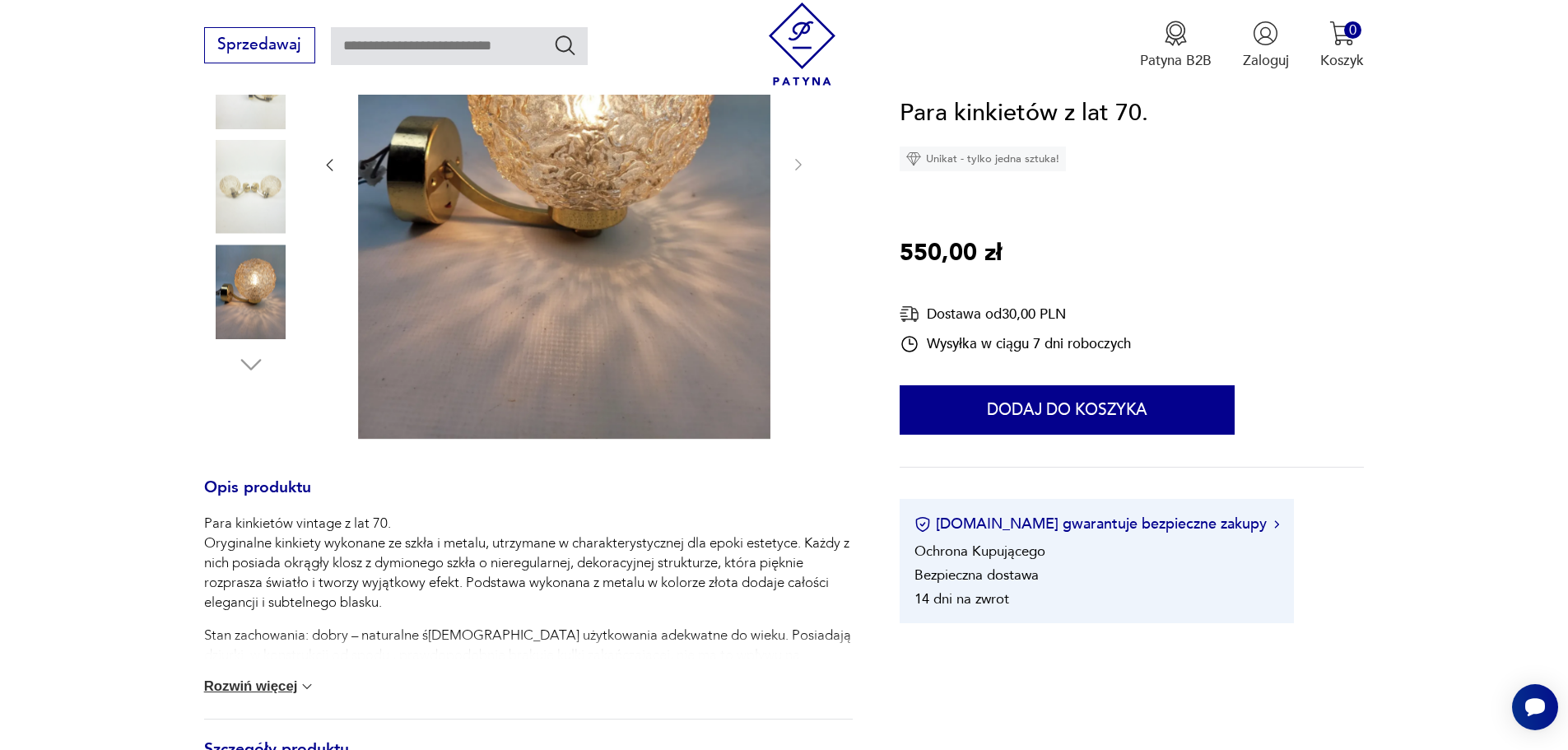
click at [290, 688] on button "Rozwiń więcej" at bounding box center [260, 686] width 112 height 16
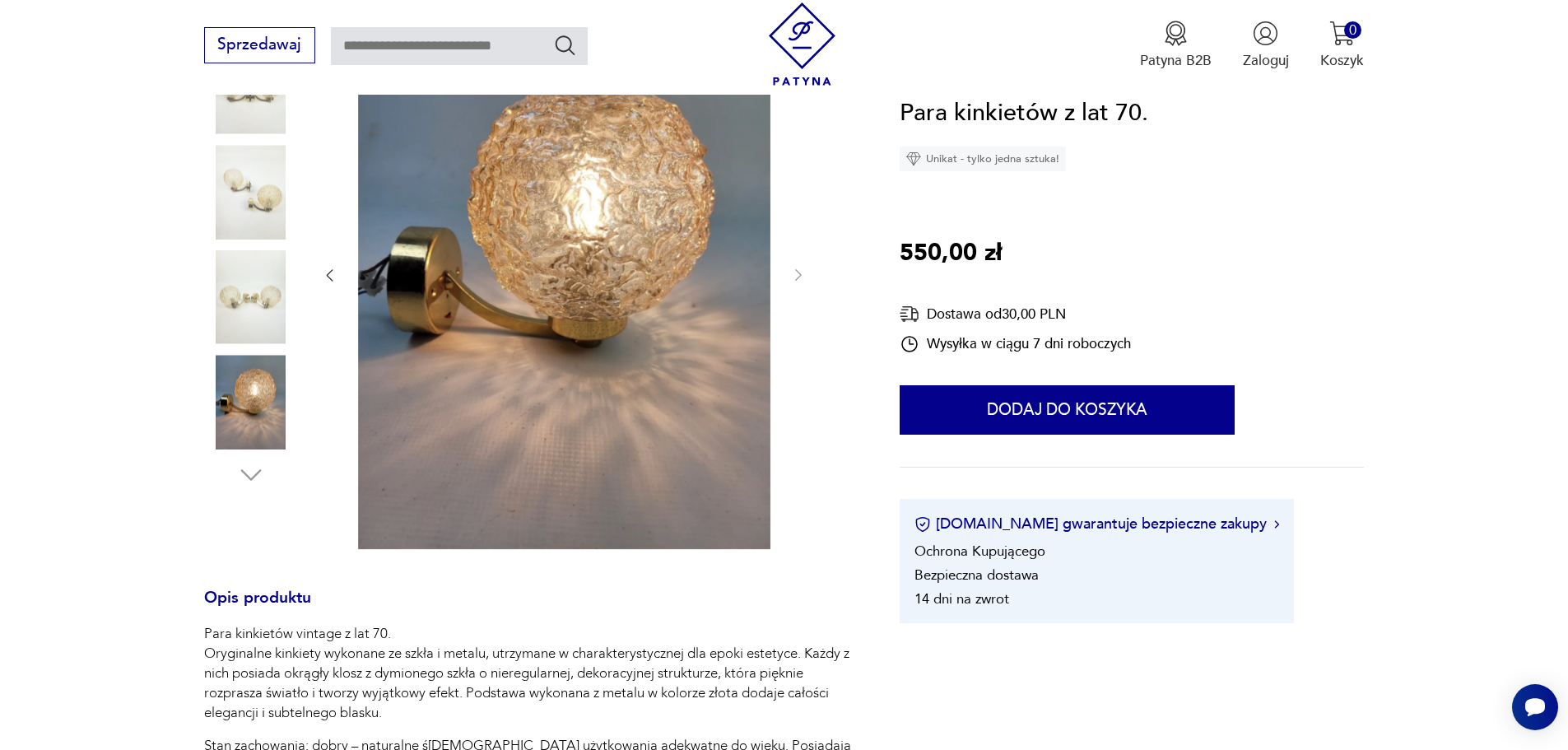
scroll to position [82, 0]
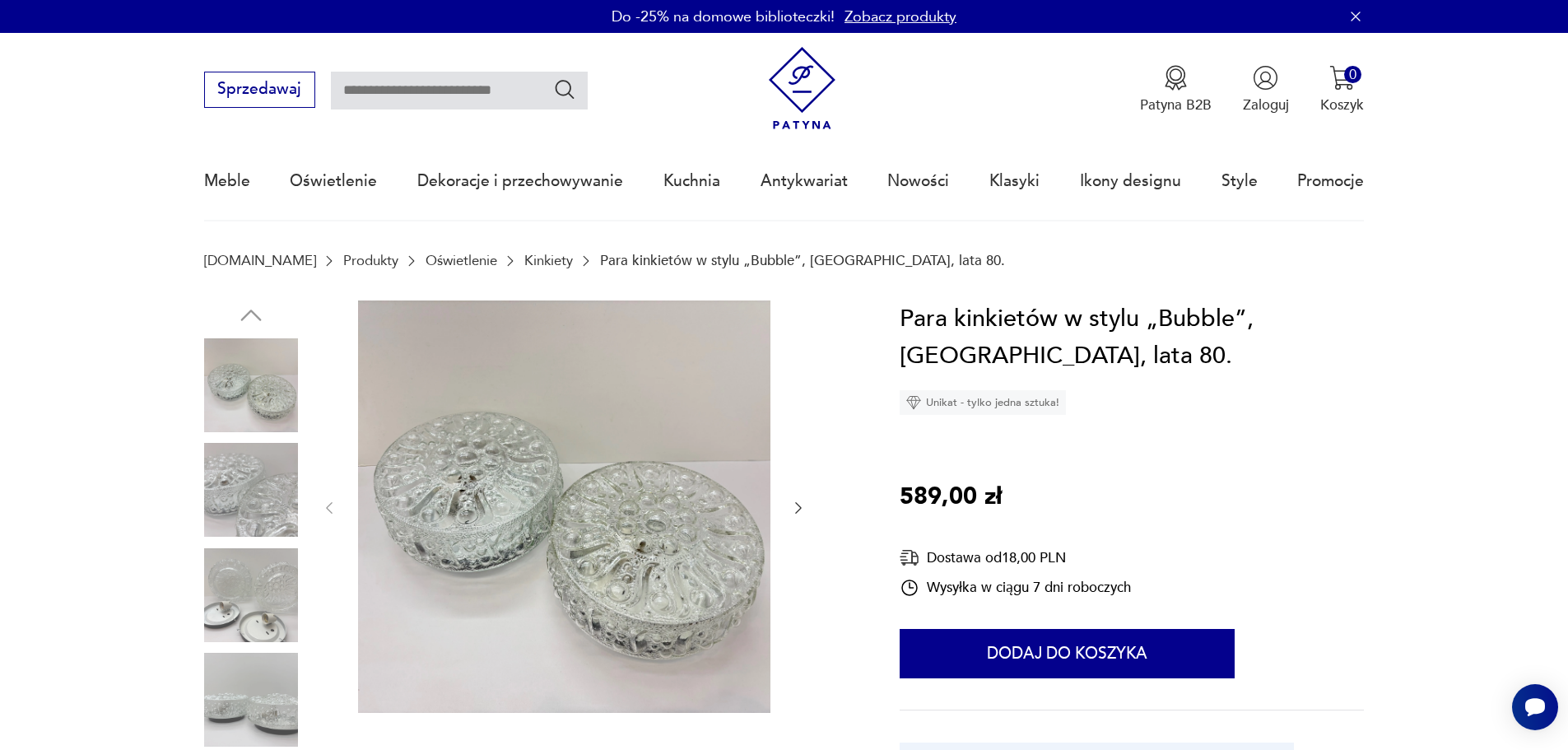
click at [272, 488] on img at bounding box center [251, 489] width 94 height 94
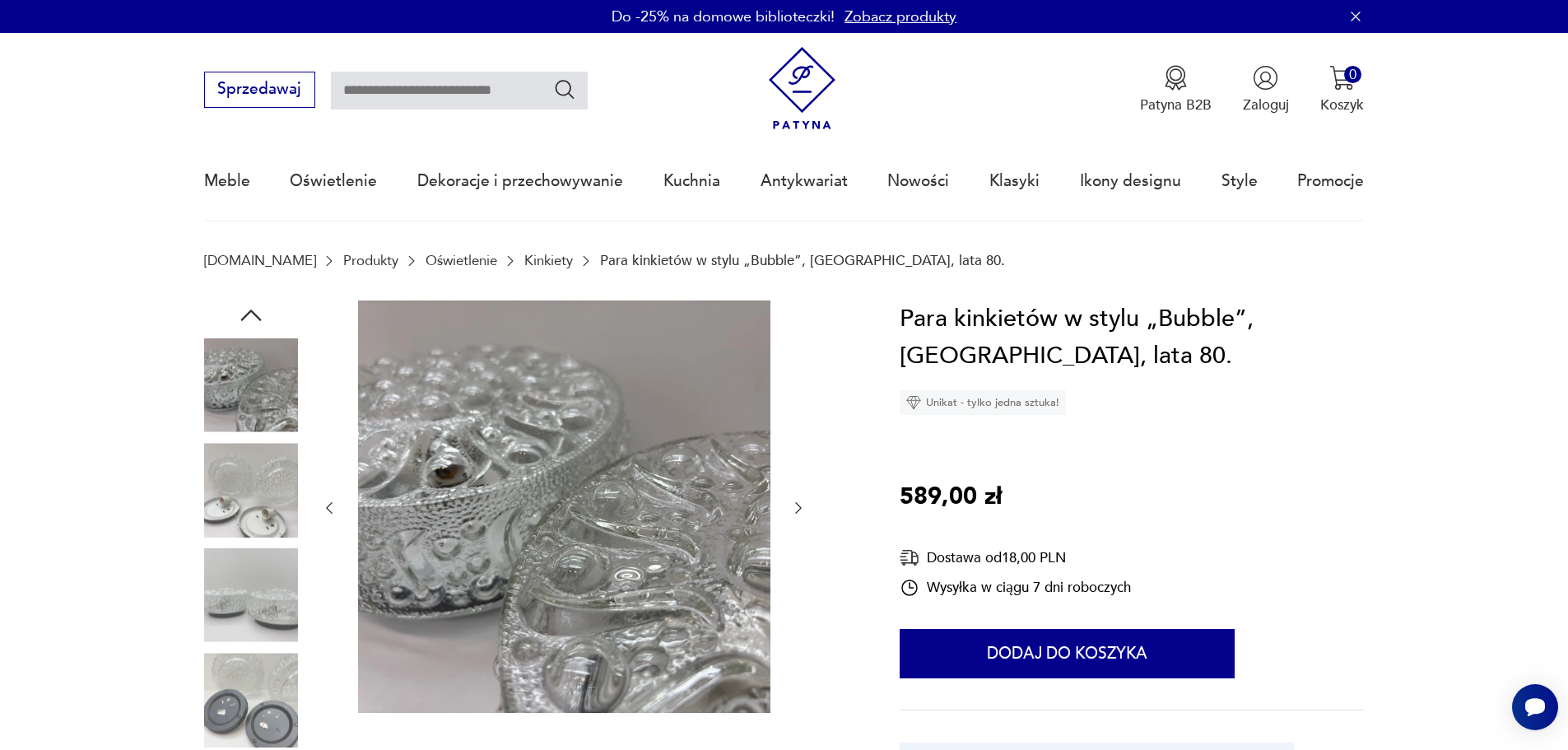
click at [243, 495] on img at bounding box center [251, 489] width 94 height 94
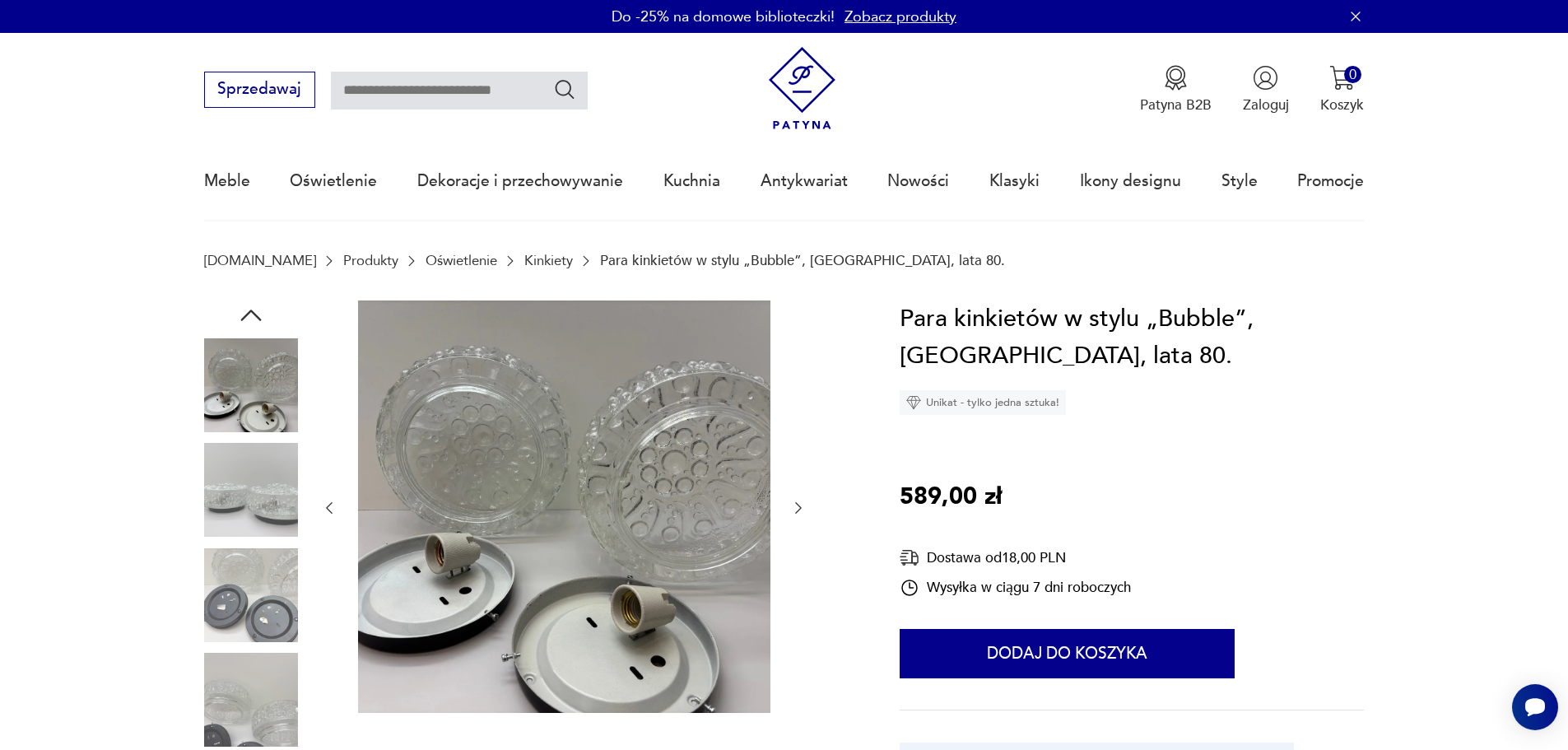
click at [243, 557] on img at bounding box center [251, 595] width 94 height 94
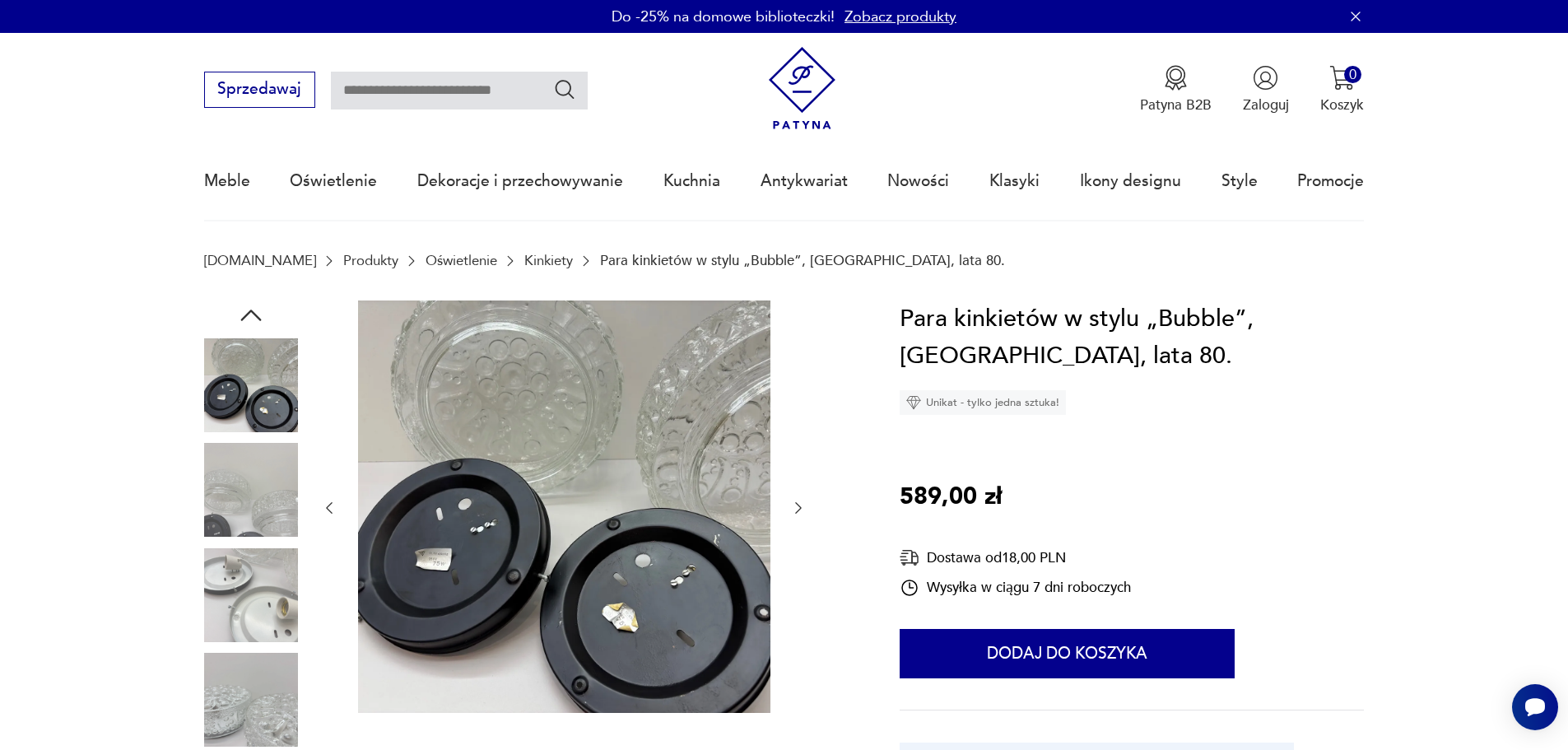
click at [246, 631] on img at bounding box center [251, 595] width 94 height 94
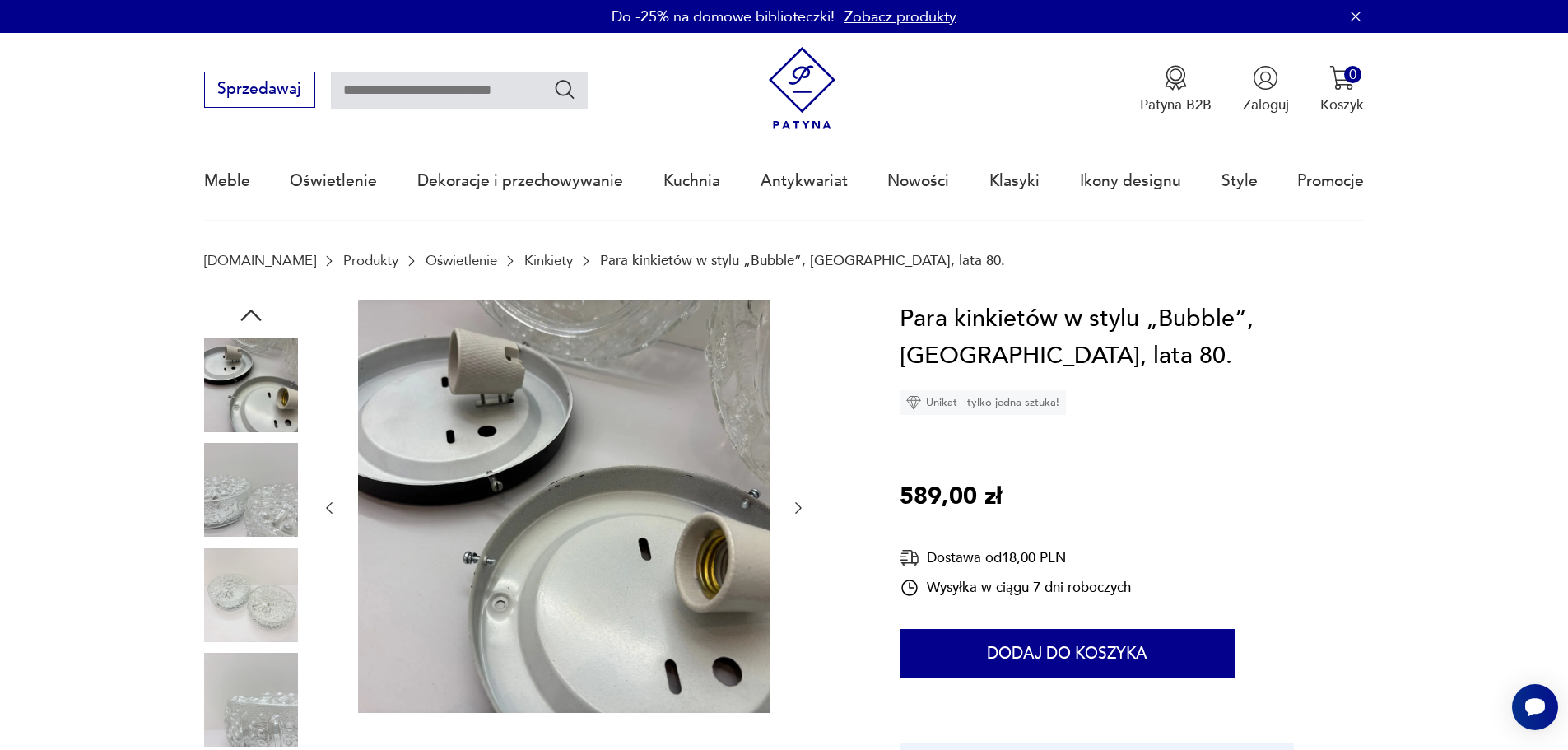
click at [249, 663] on img at bounding box center [251, 699] width 94 height 94
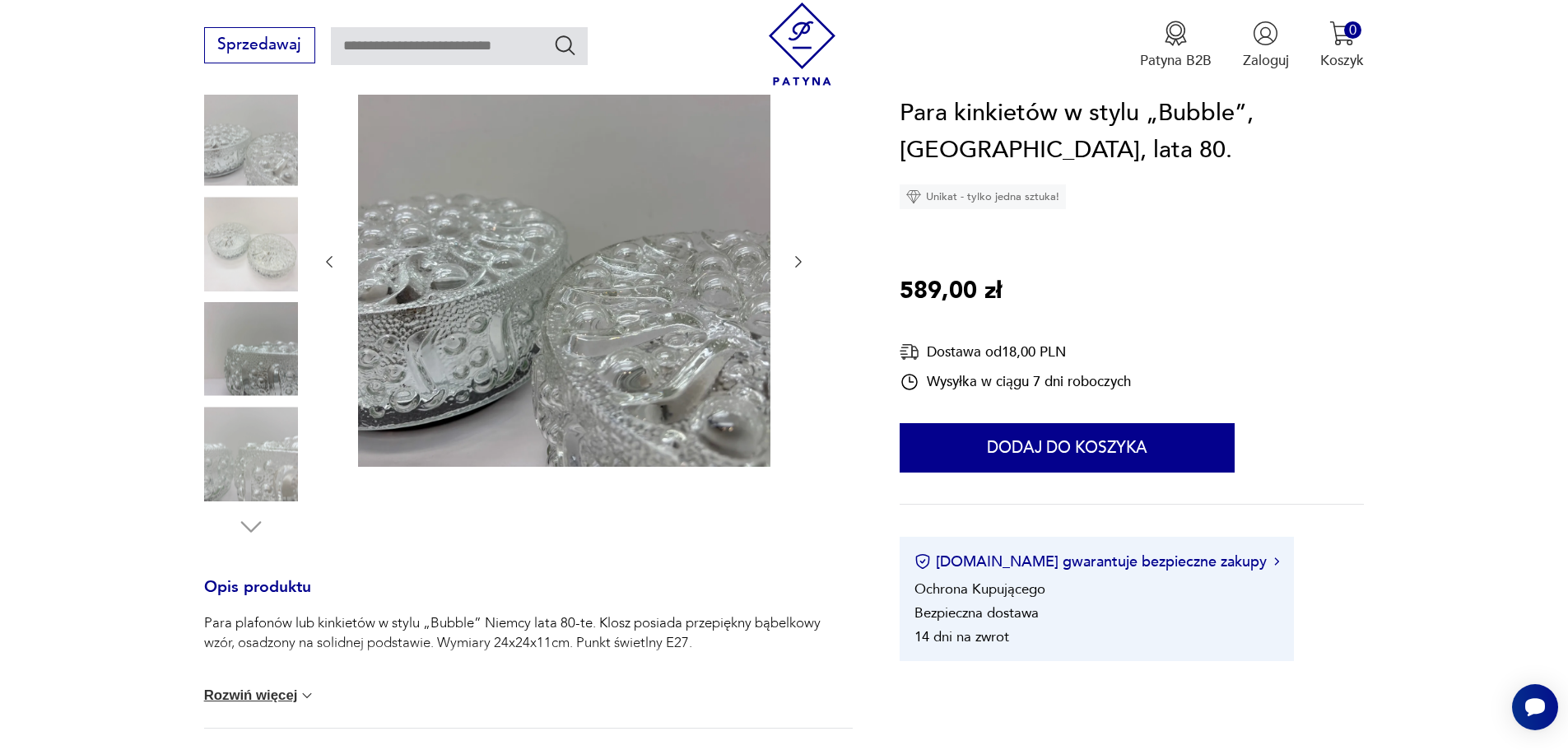
scroll to position [246, 0]
click at [253, 473] on img at bounding box center [251, 453] width 94 height 94
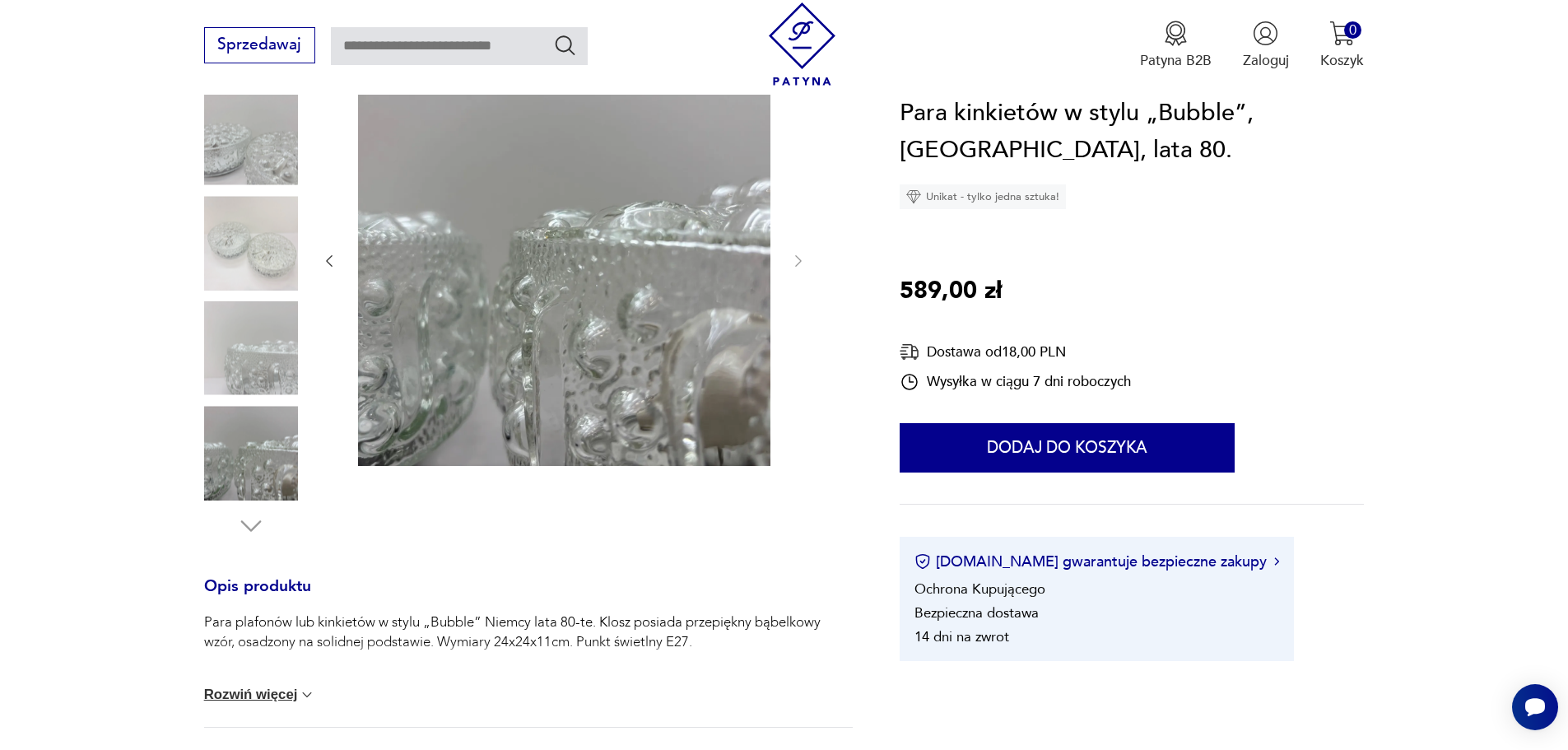
click at [287, 260] on img at bounding box center [251, 243] width 94 height 94
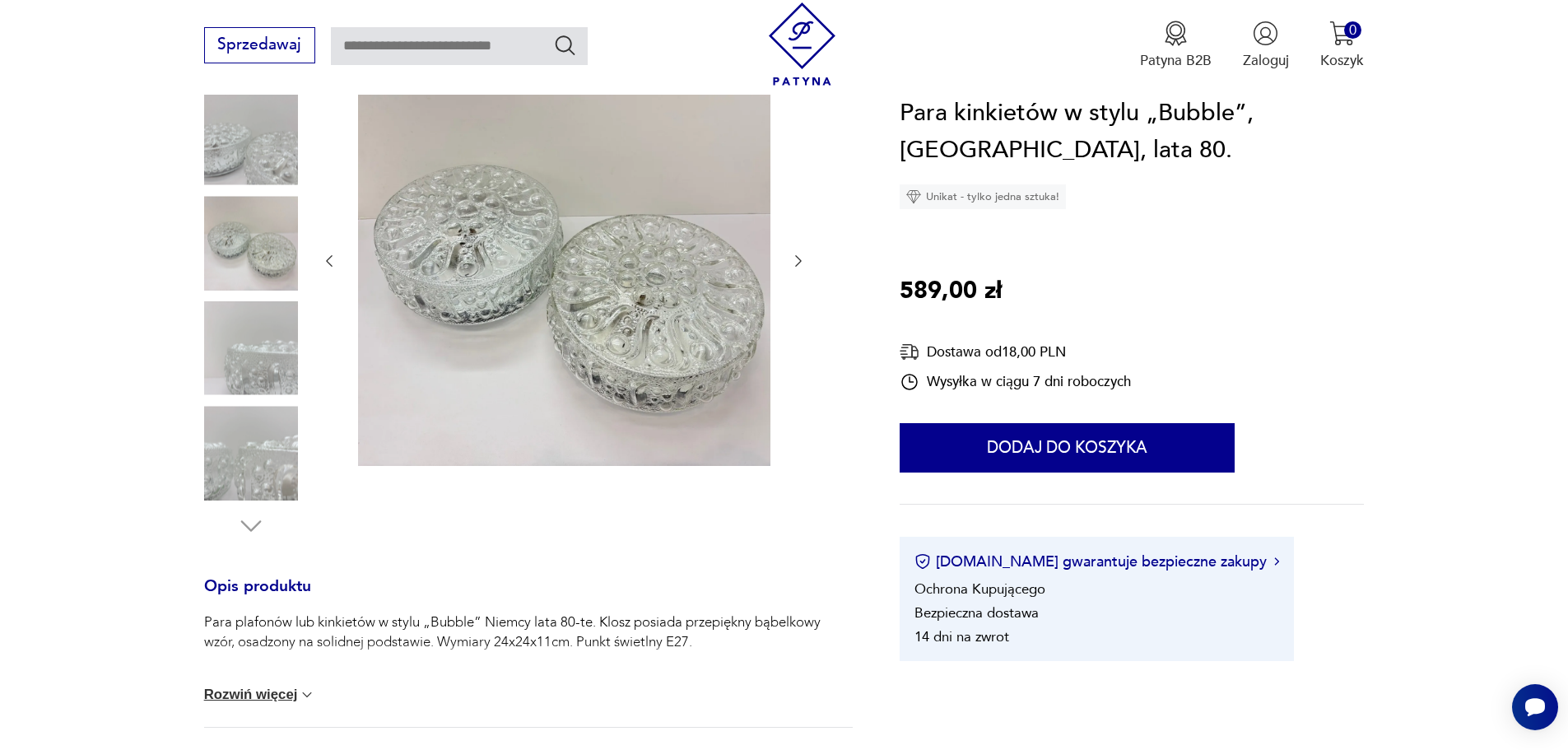
click at [295, 230] on img at bounding box center [251, 243] width 94 height 94
click at [257, 272] on img at bounding box center [251, 243] width 94 height 94
click at [270, 375] on img at bounding box center [251, 348] width 94 height 94
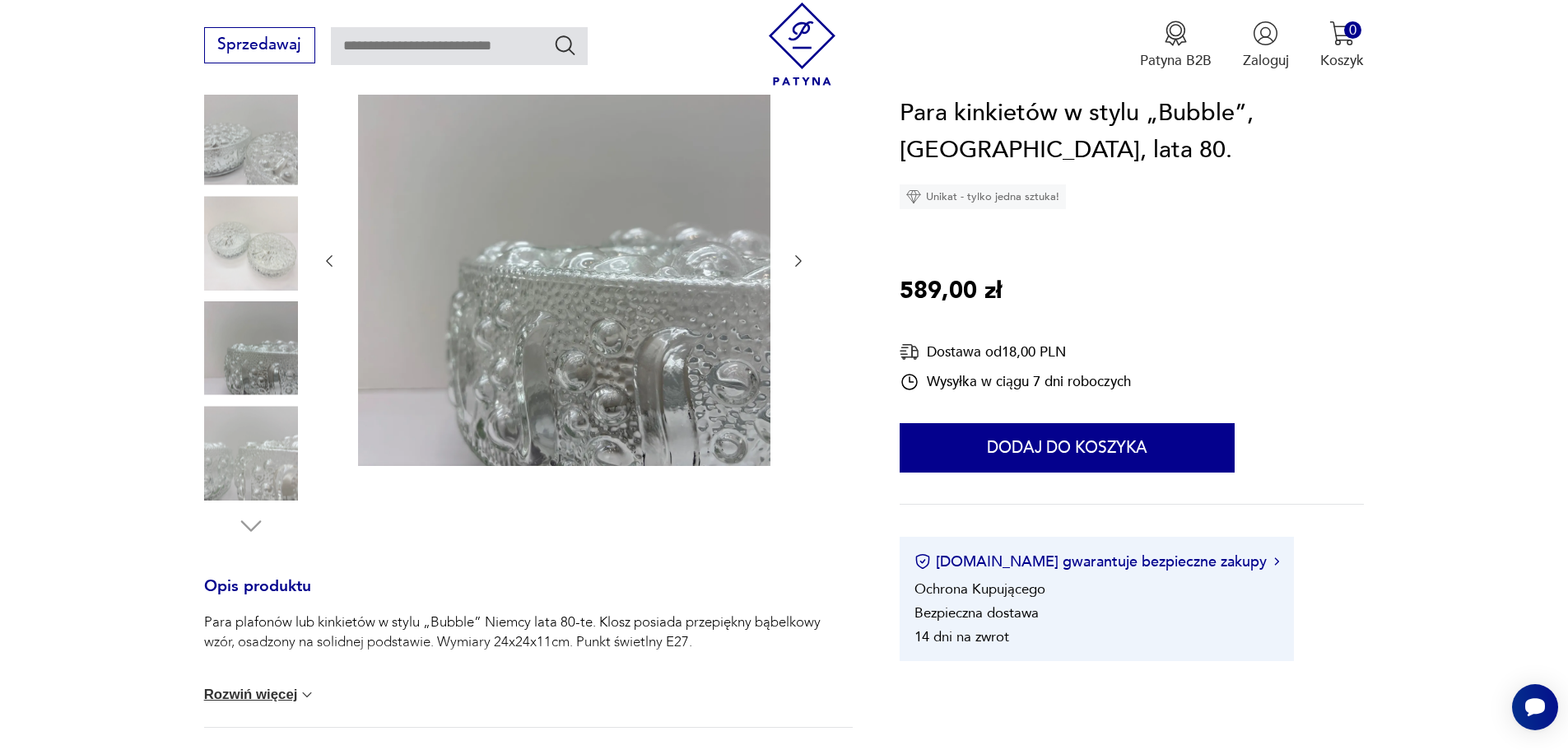
click at [277, 441] on img at bounding box center [251, 453] width 94 height 94
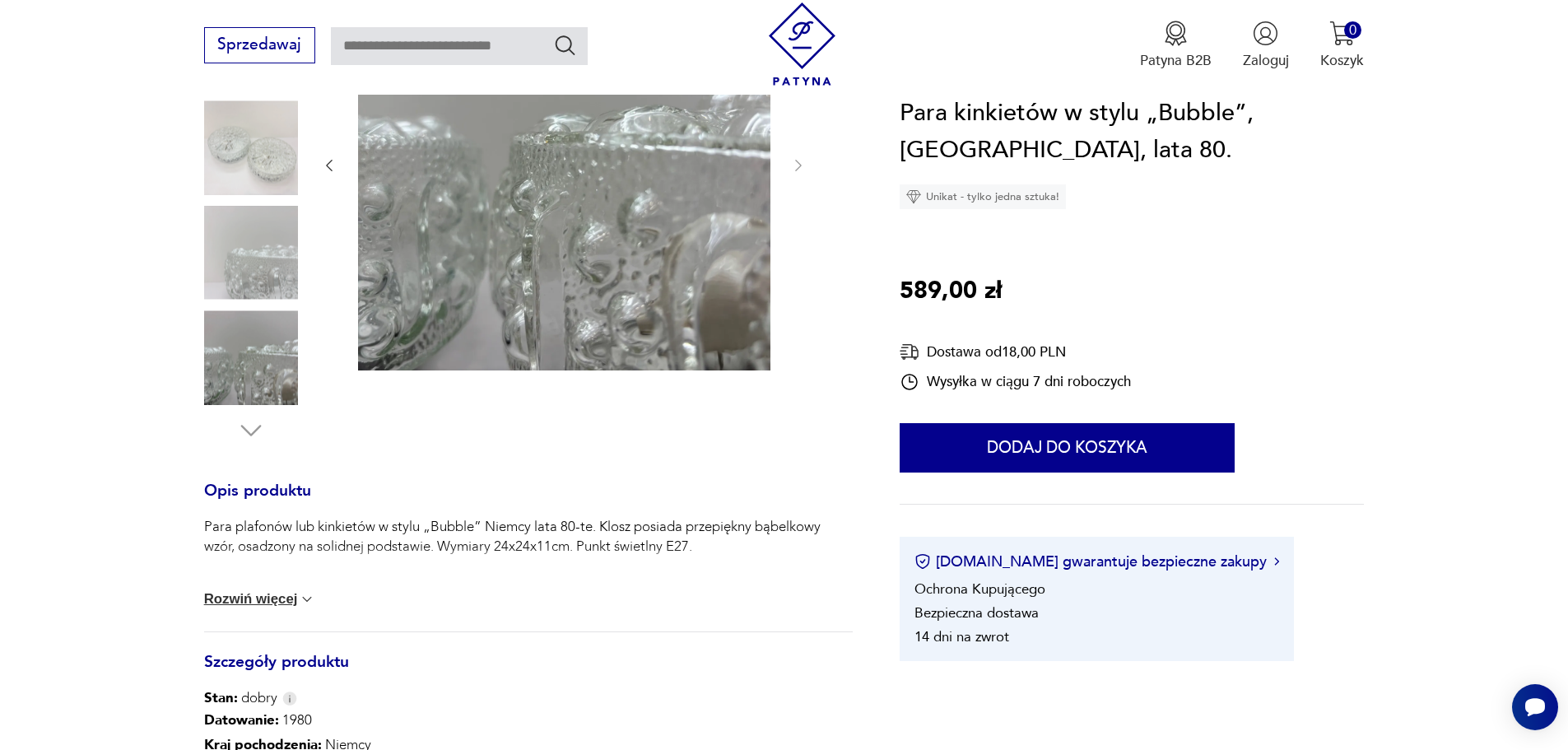
scroll to position [494, 0]
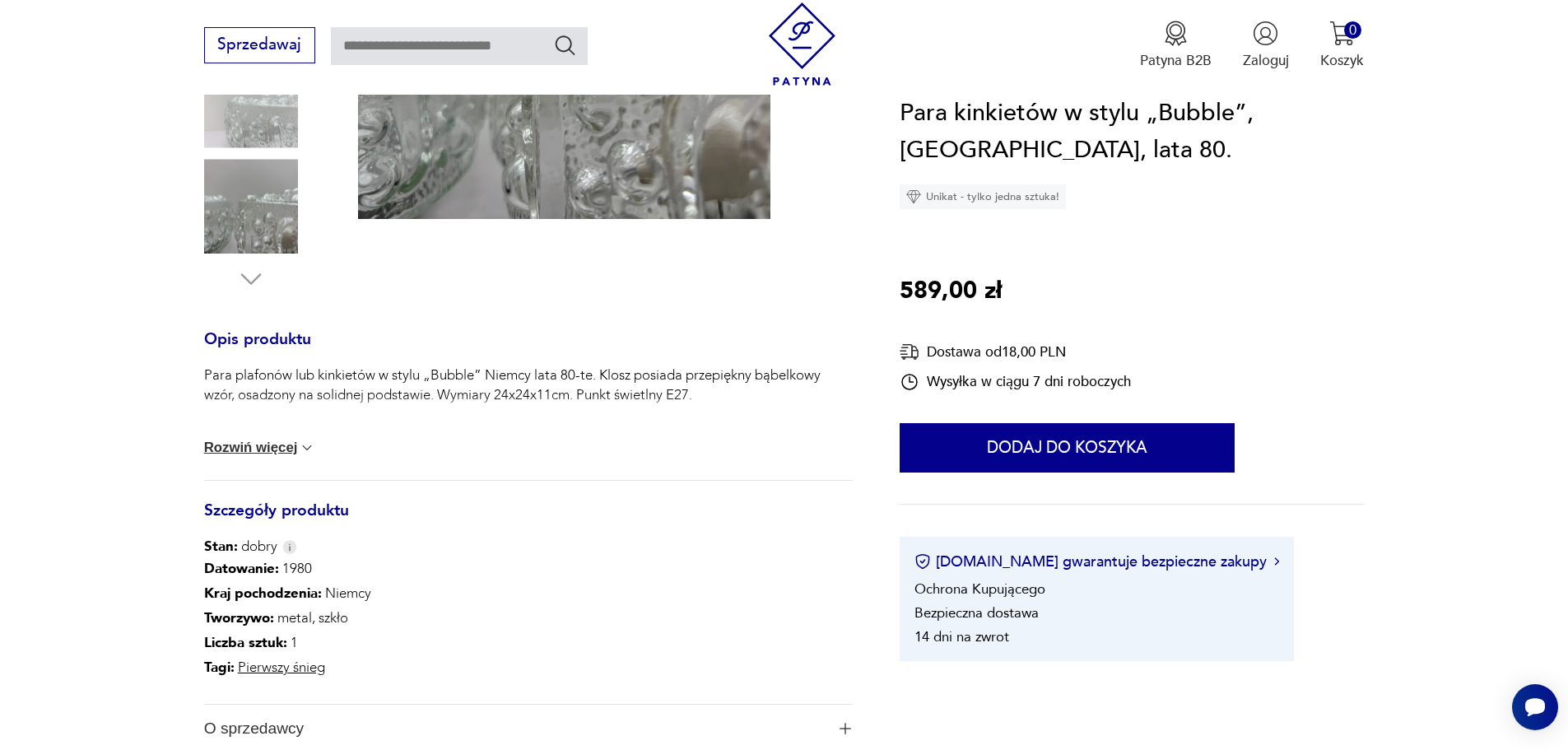
click at [619, 358] on h3 "Opis produktu" at bounding box center [529, 349] width 649 height 33
click at [595, 150] on img at bounding box center [564, 13] width 412 height 412
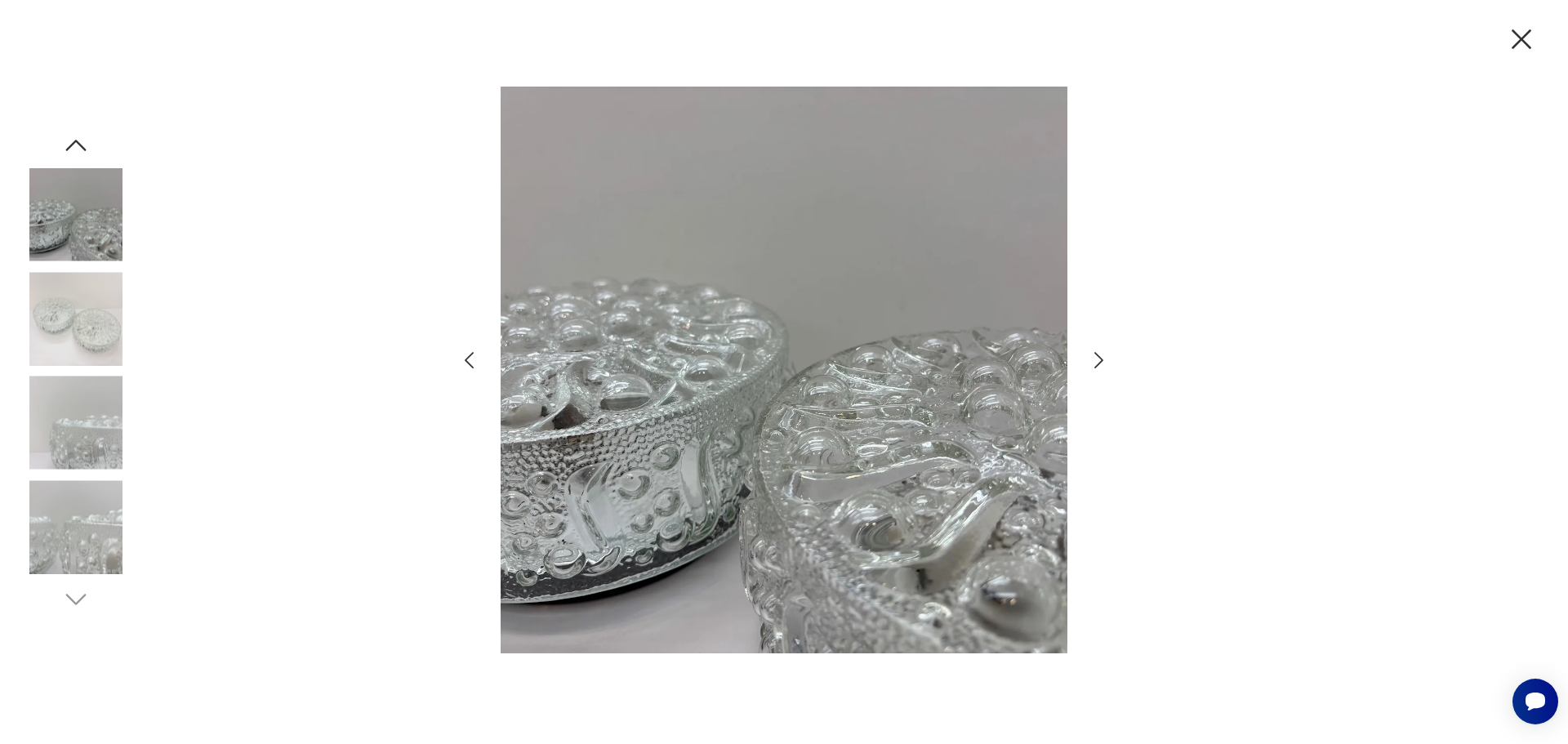
click at [1101, 356] on icon "button" at bounding box center [1098, 360] width 24 height 24
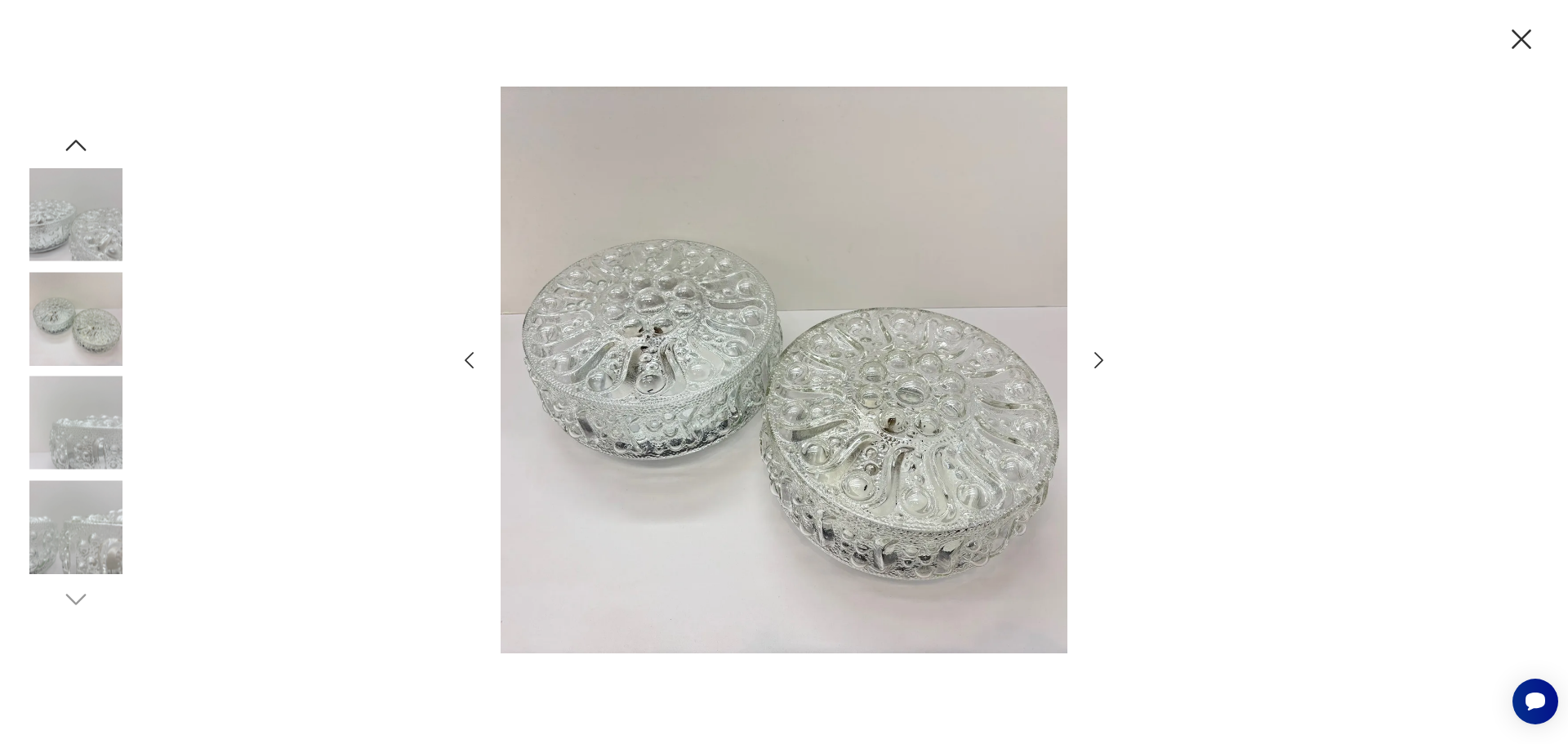
click at [1101, 356] on icon "button" at bounding box center [1098, 360] width 24 height 24
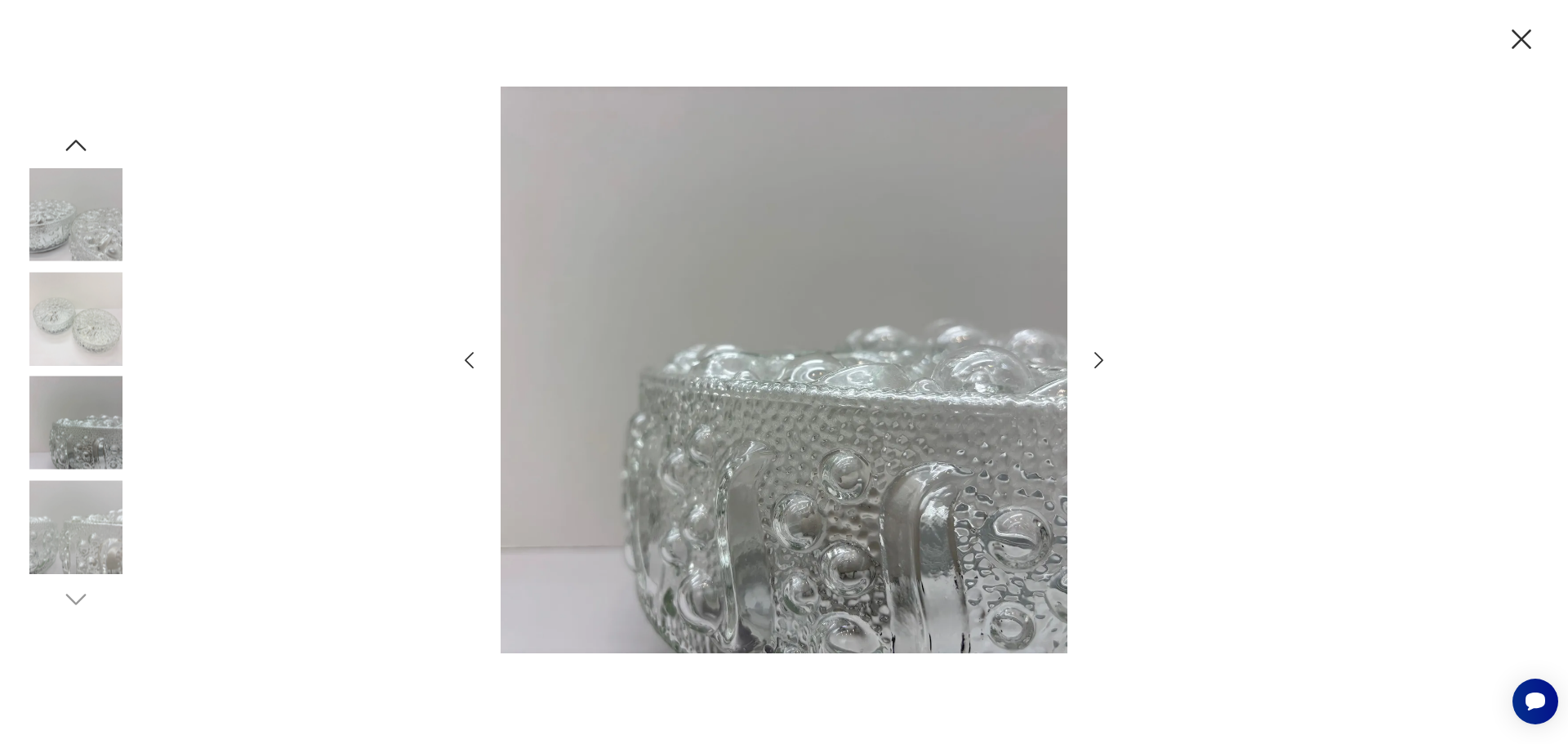
click at [1101, 356] on icon "button" at bounding box center [1098, 360] width 24 height 24
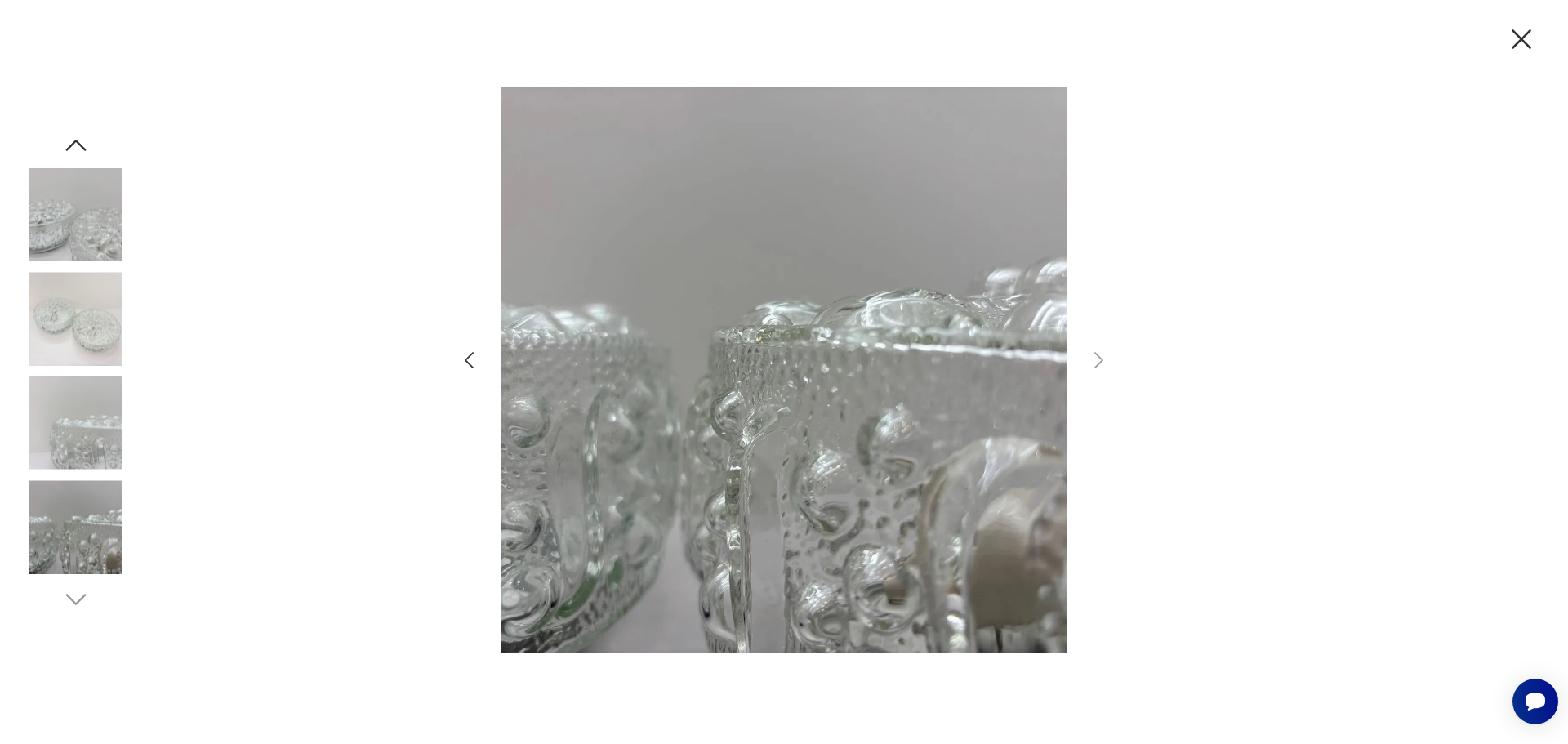
click at [1521, 50] on icon "button" at bounding box center [1521, 39] width 35 height 35
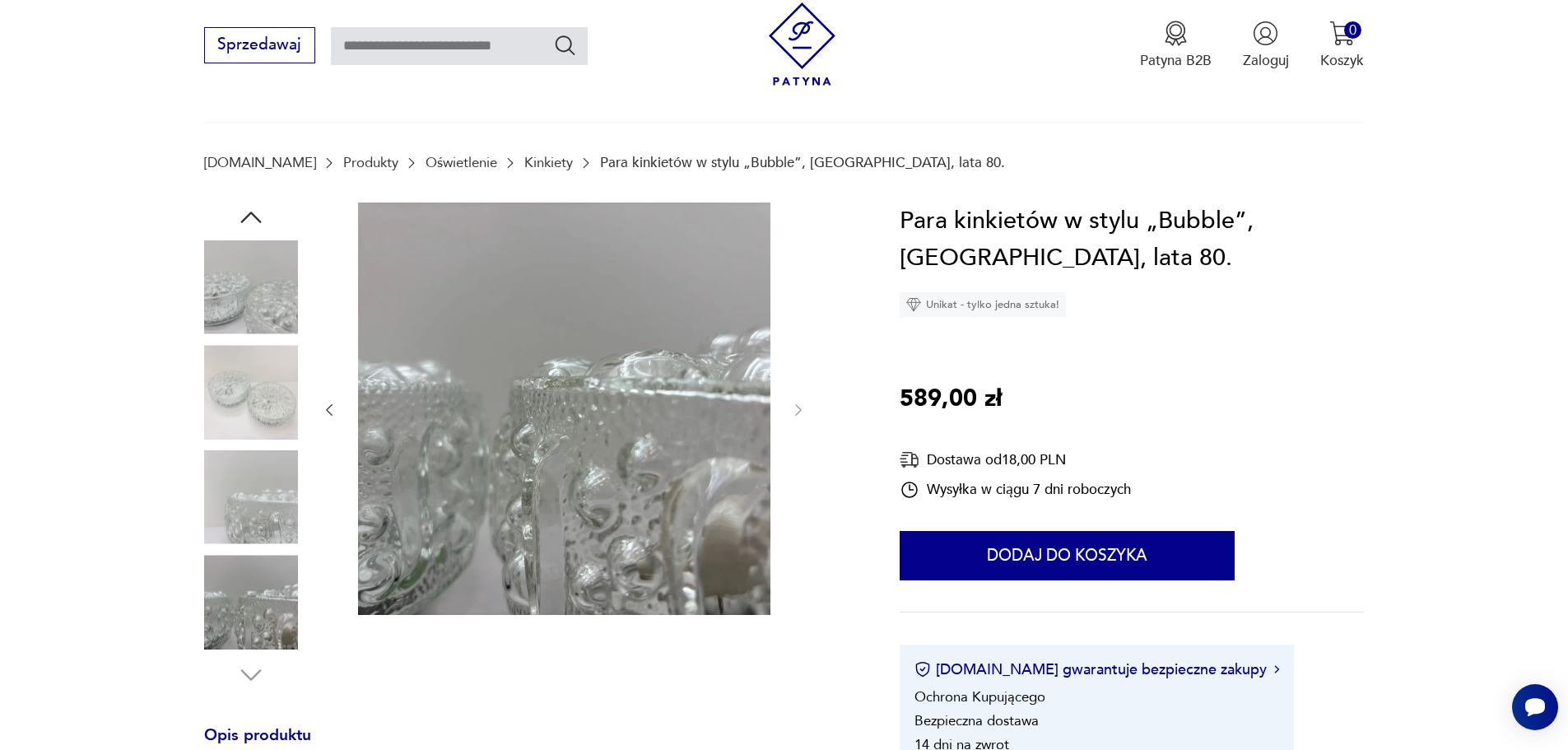
scroll to position [82, 0]
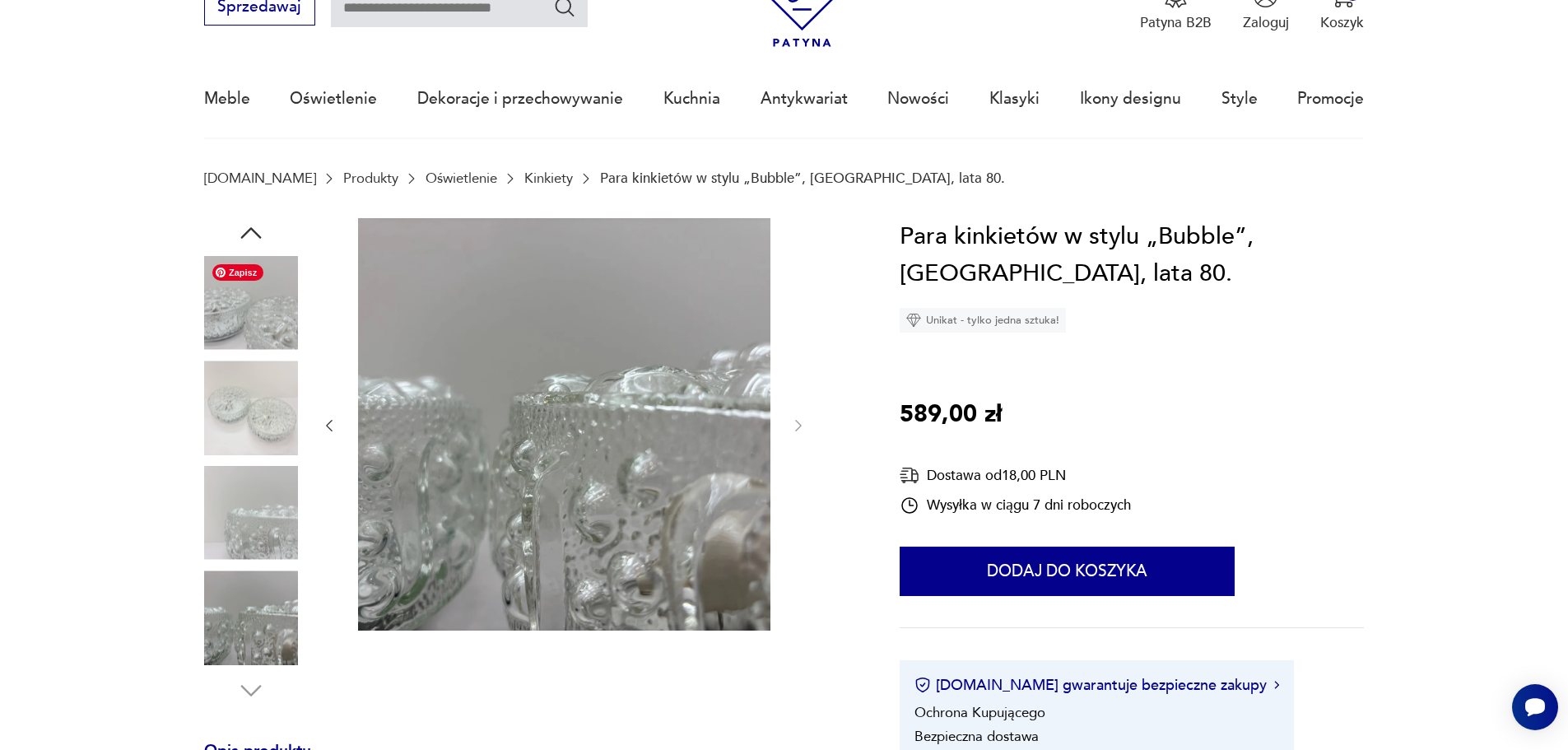
click at [207, 323] on img at bounding box center [251, 303] width 94 height 94
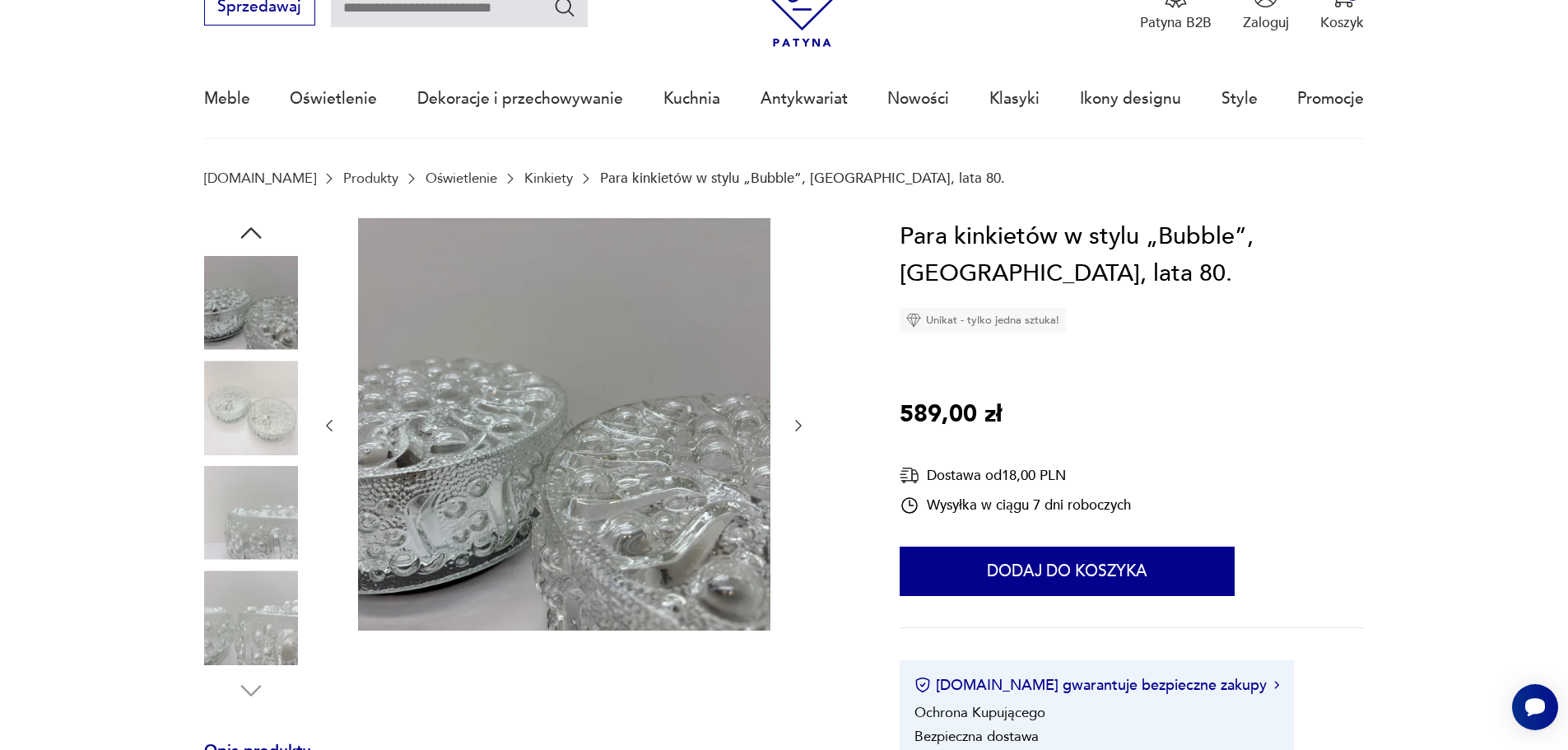
click at [227, 418] on img at bounding box center [251, 407] width 94 height 94
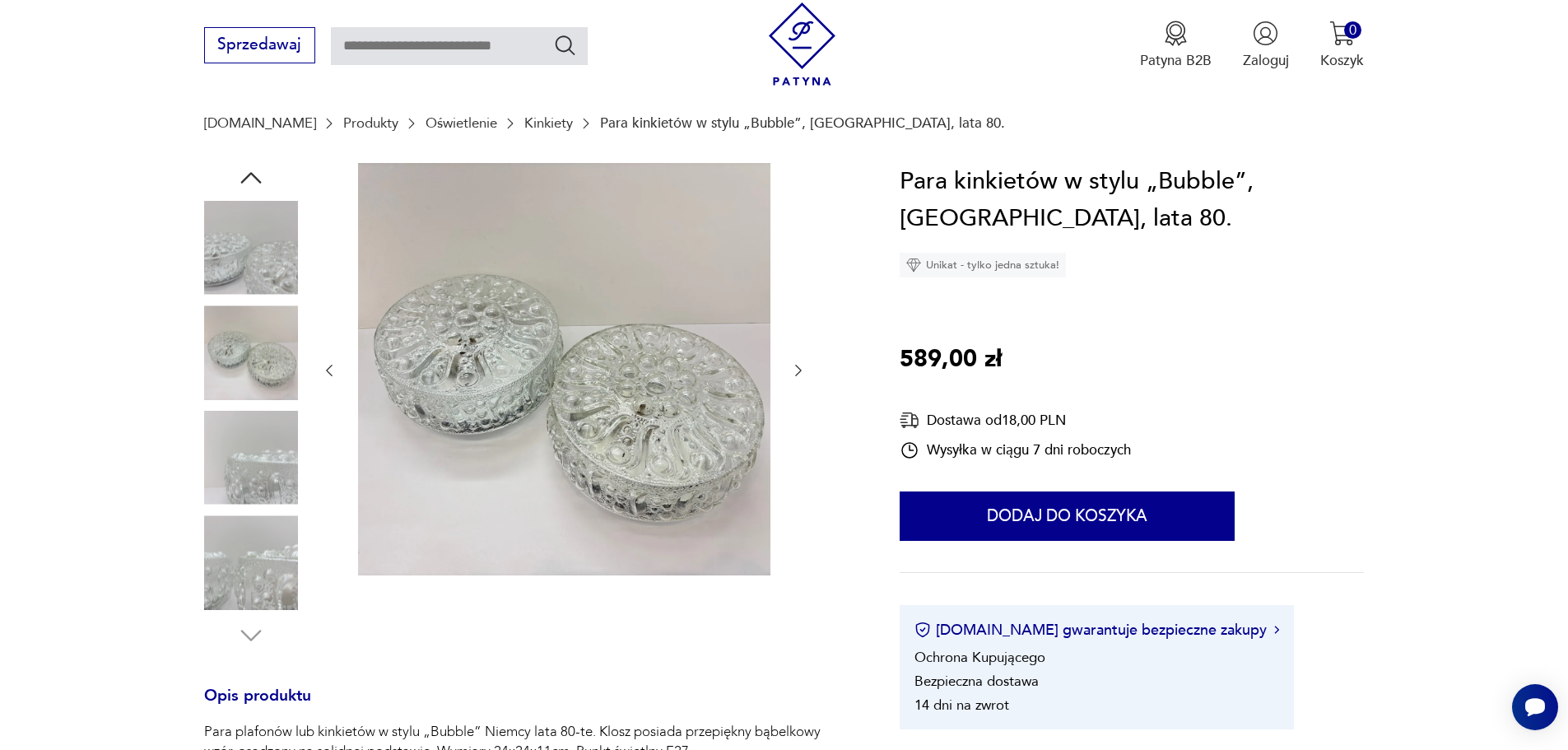
scroll to position [165, 0]
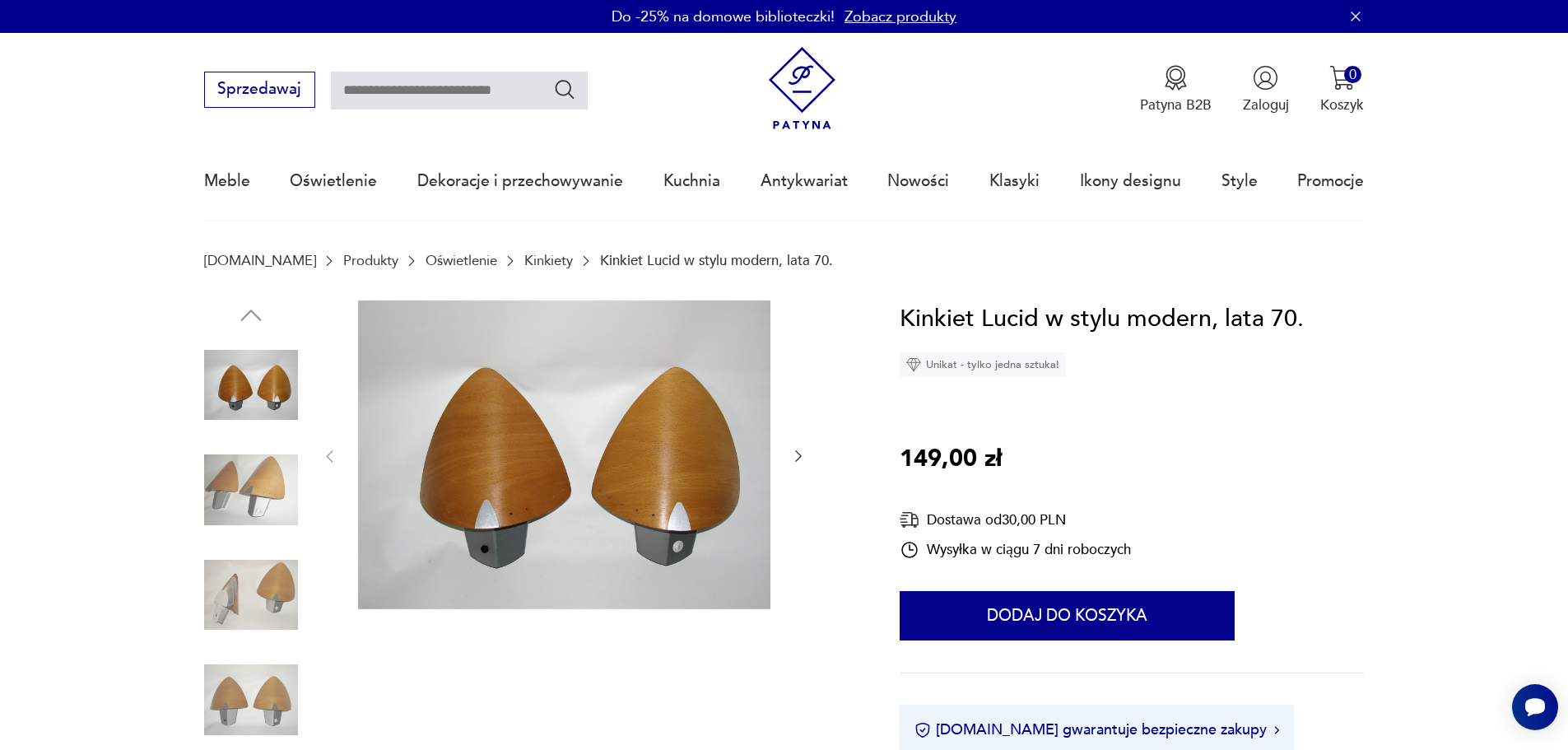
click at [241, 501] on img at bounding box center [251, 489] width 94 height 94
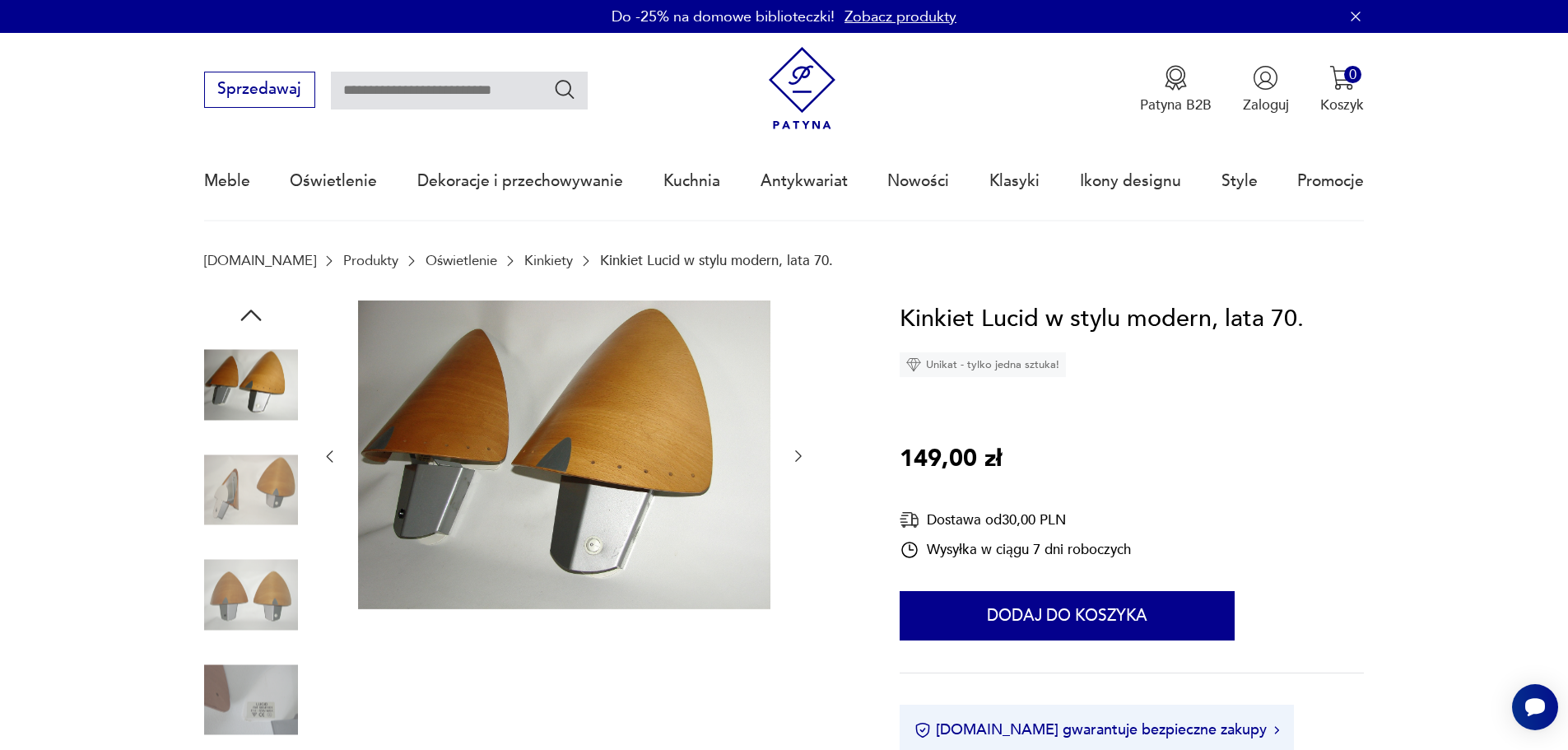
click at [263, 552] on img at bounding box center [251, 595] width 94 height 94
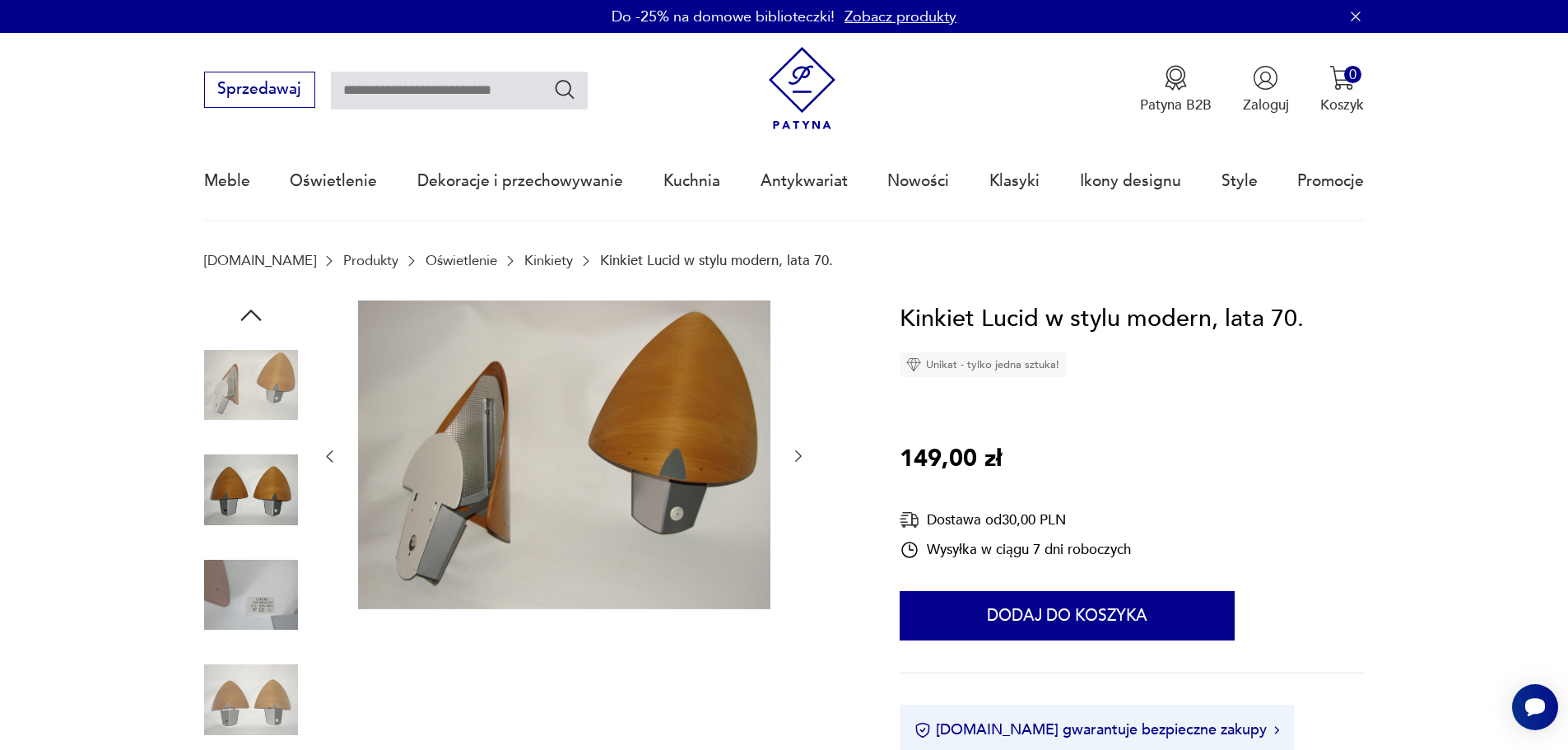
click at [264, 605] on img at bounding box center [251, 595] width 94 height 94
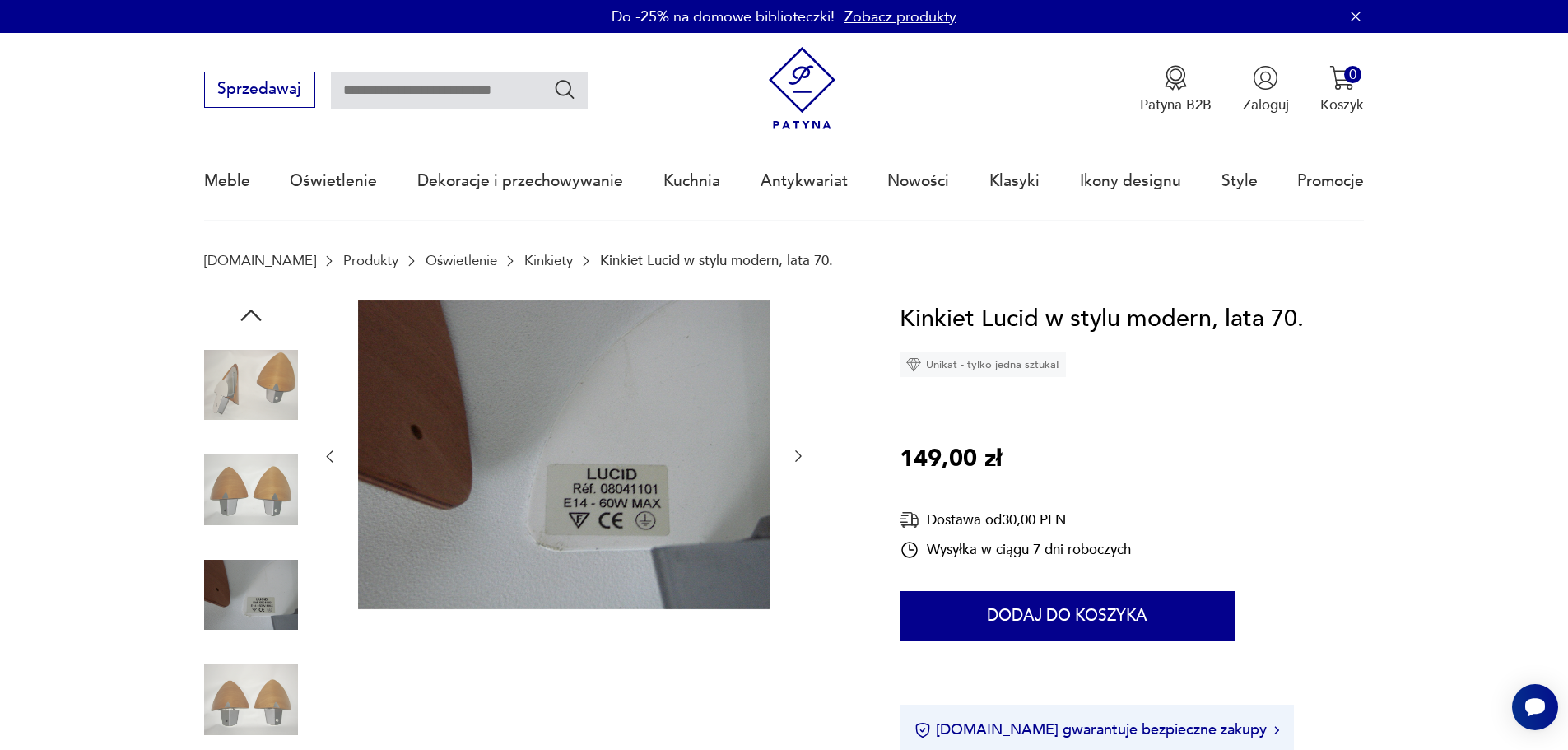
click at [266, 643] on div at bounding box center [251, 597] width 94 height 97
click at [266, 677] on img at bounding box center [251, 699] width 94 height 94
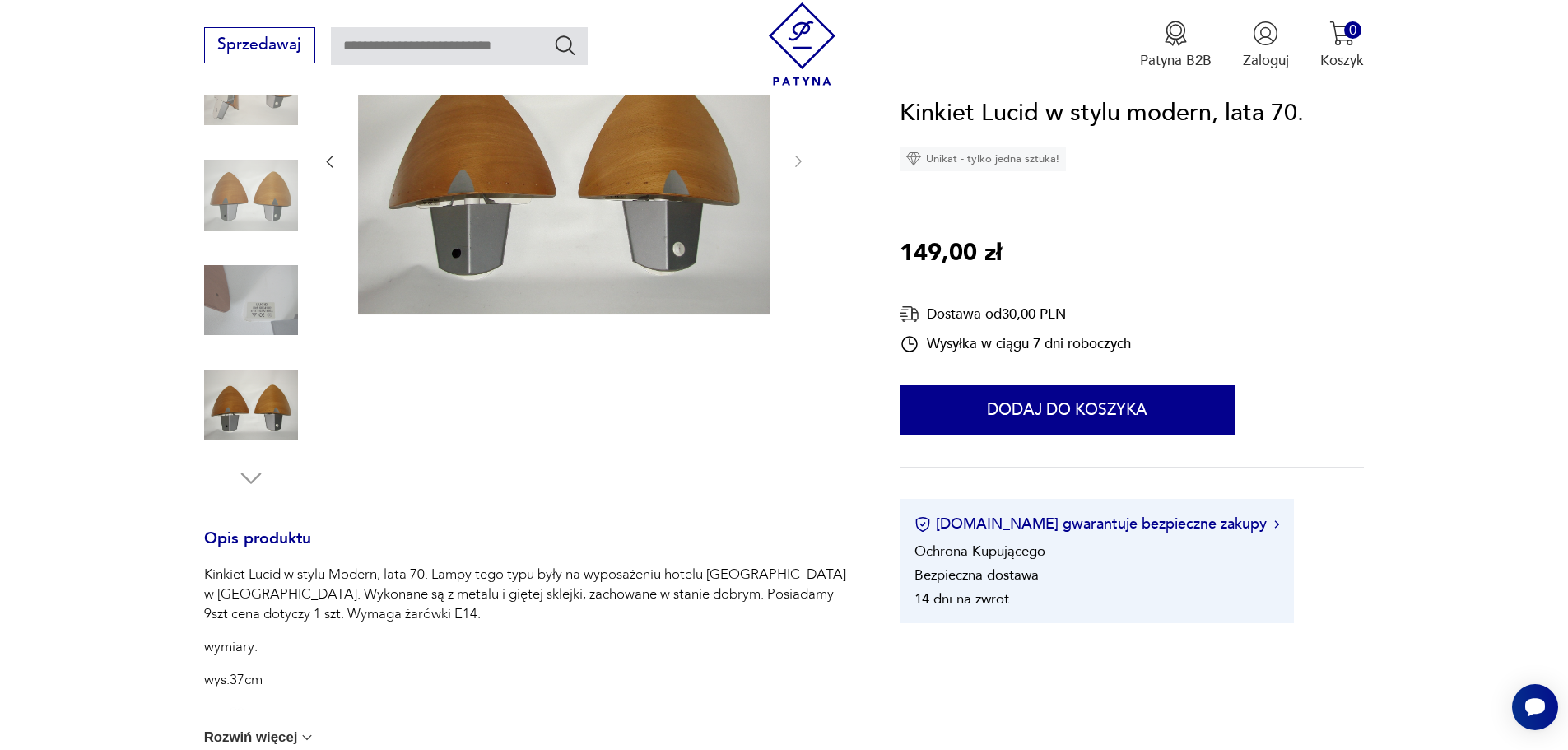
scroll to position [329, 0]
